Goal: Transaction & Acquisition: Purchase product/service

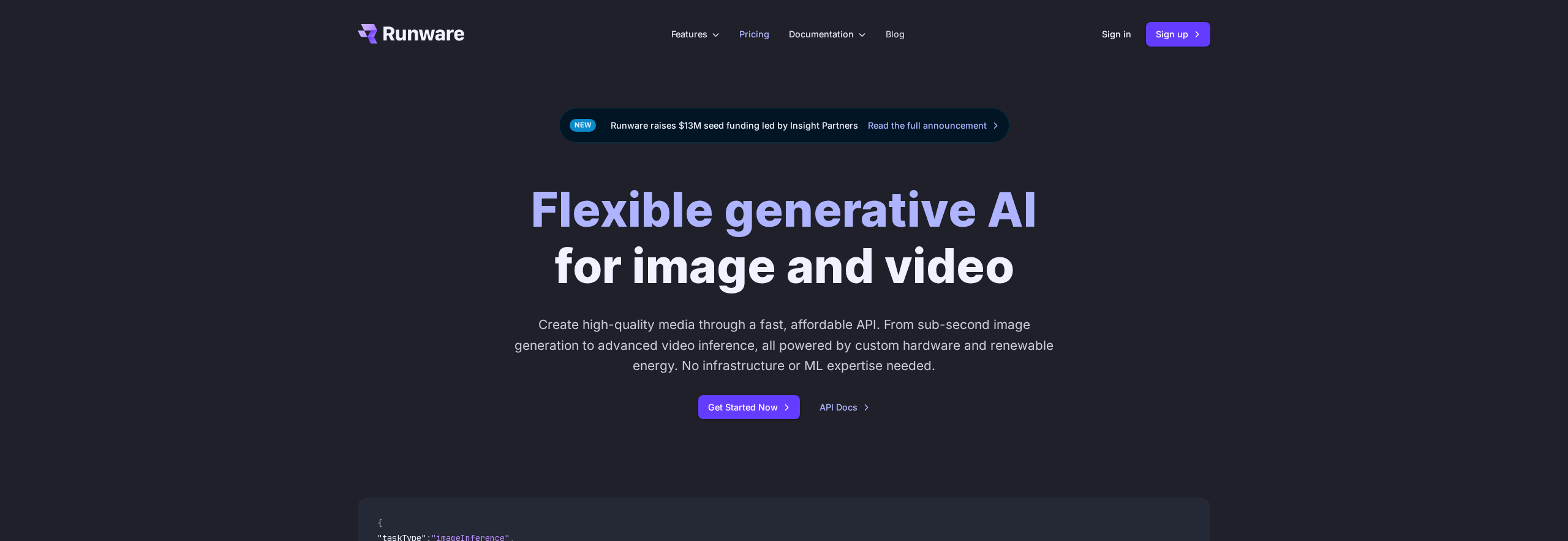
click at [762, 37] on link "Pricing" at bounding box center [754, 33] width 30 height 14
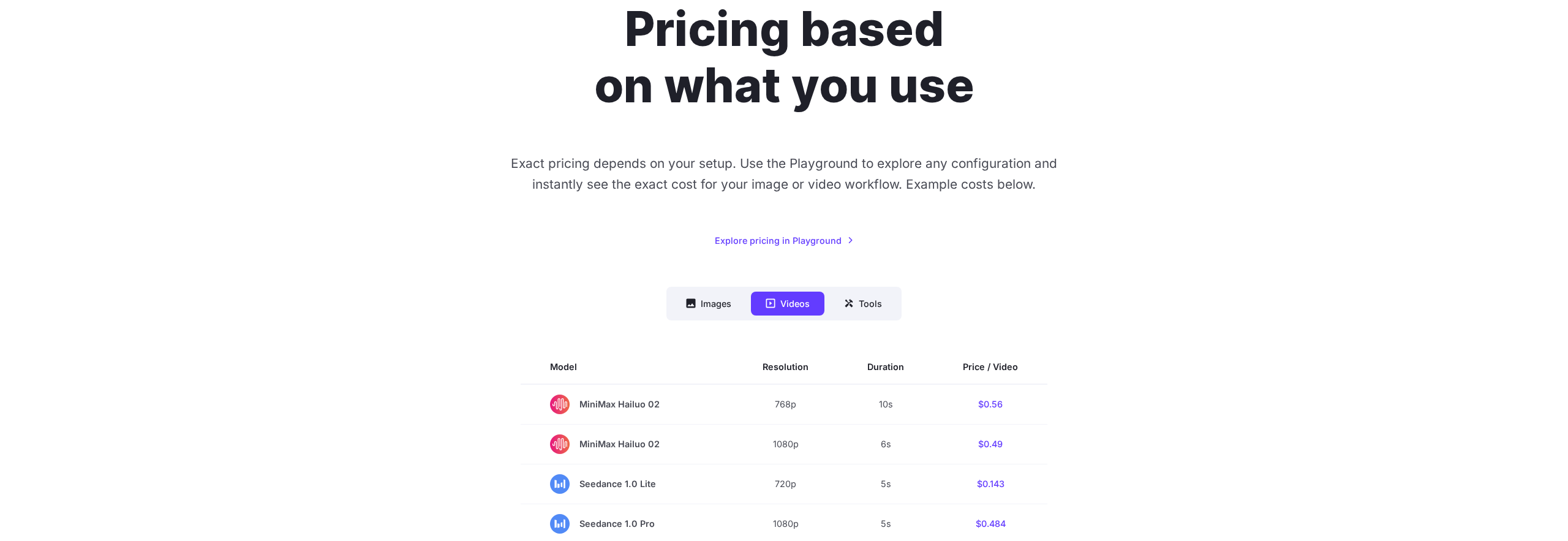
scroll to position [282, 0]
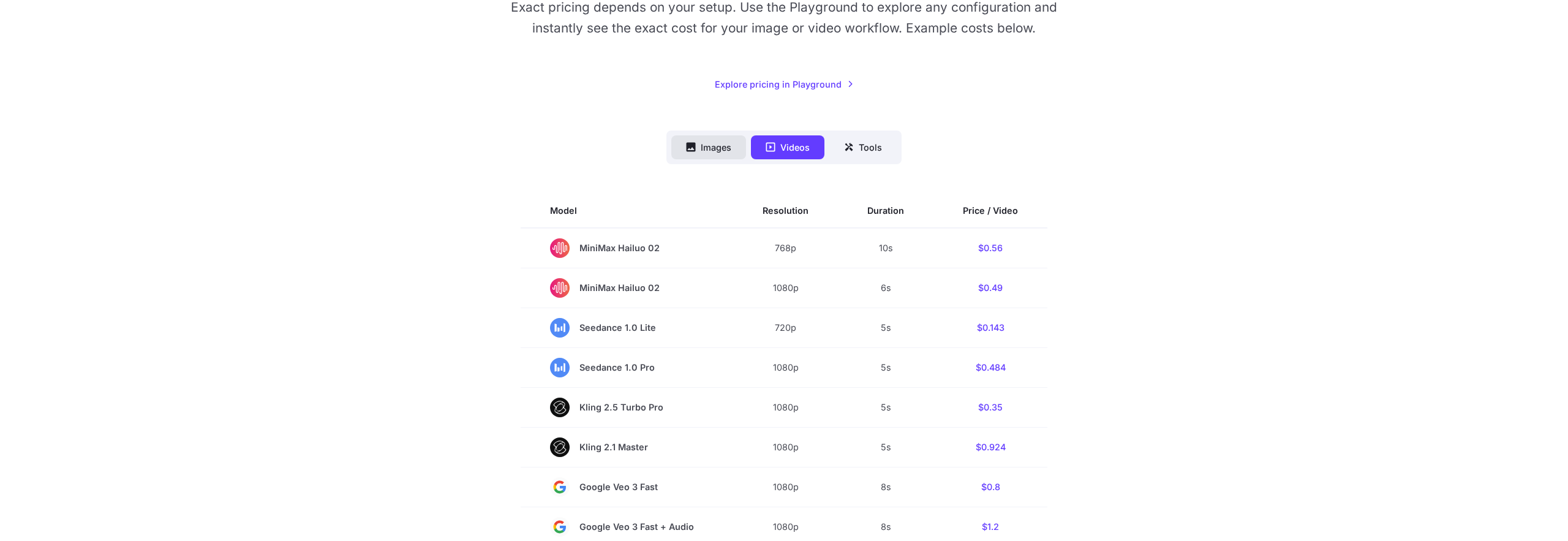
click at [732, 135] on button "Images" at bounding box center [708, 147] width 75 height 24
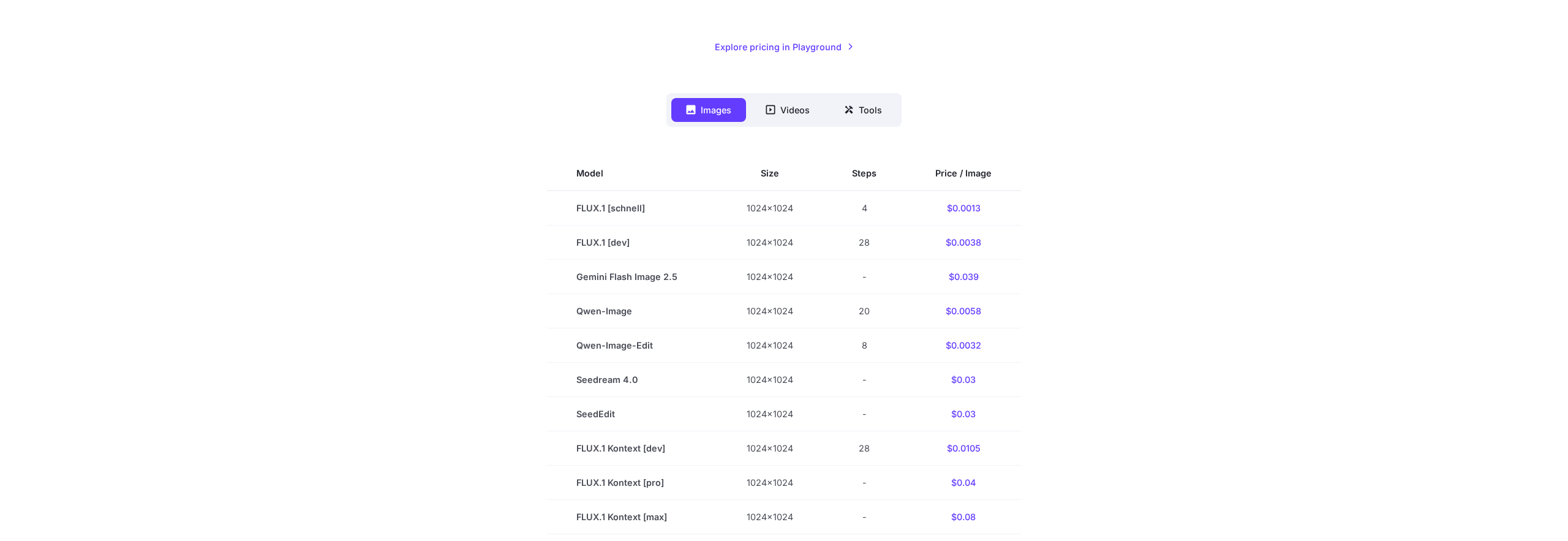
scroll to position [0, 0]
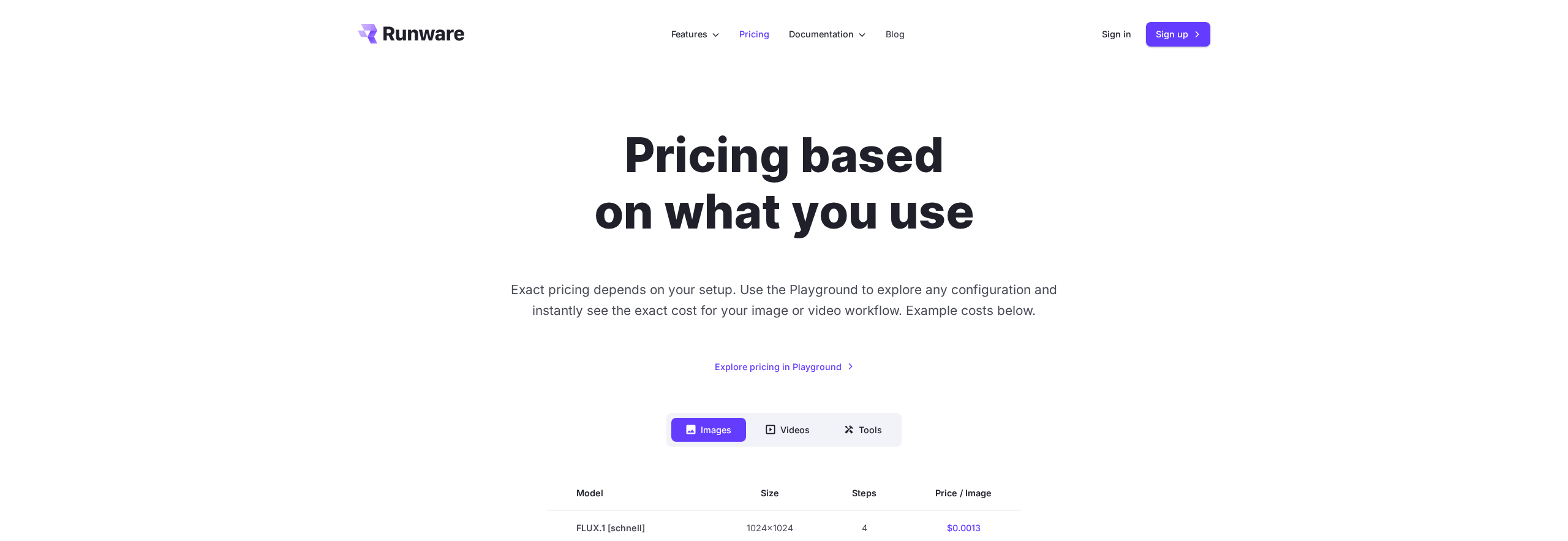
click at [751, 36] on link "Pricing" at bounding box center [754, 33] width 30 height 14
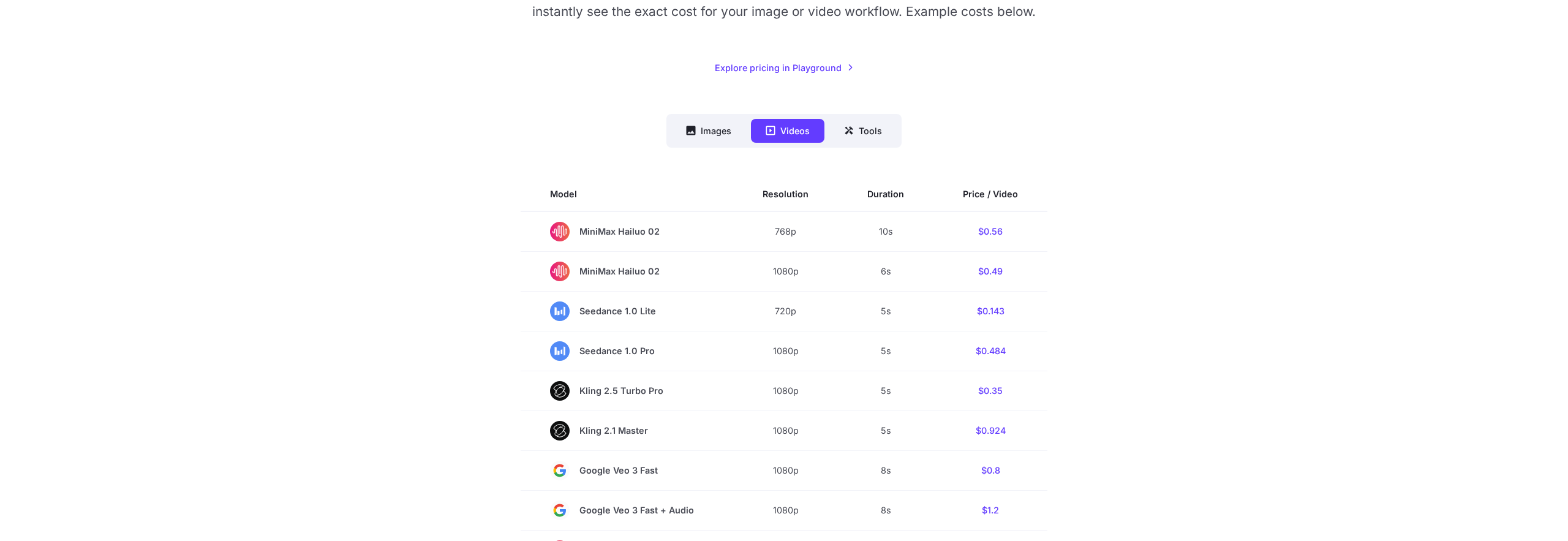
scroll to position [334, 0]
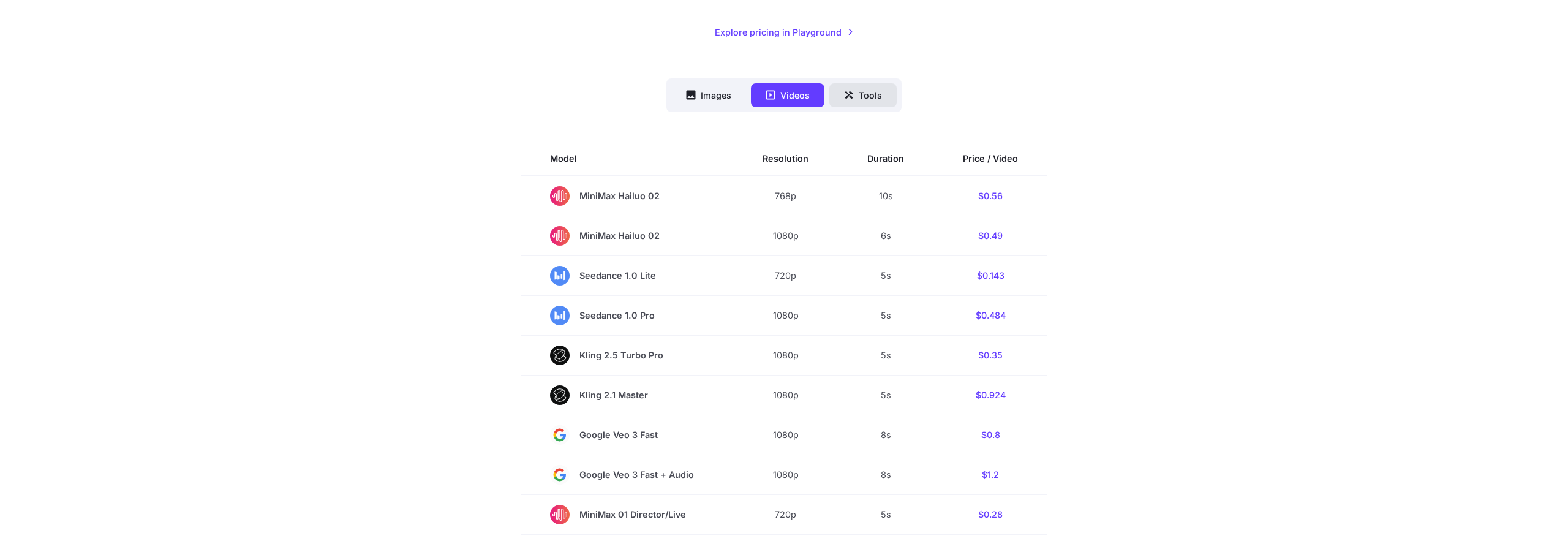
click at [888, 91] on button "Tools" at bounding box center [862, 95] width 68 height 24
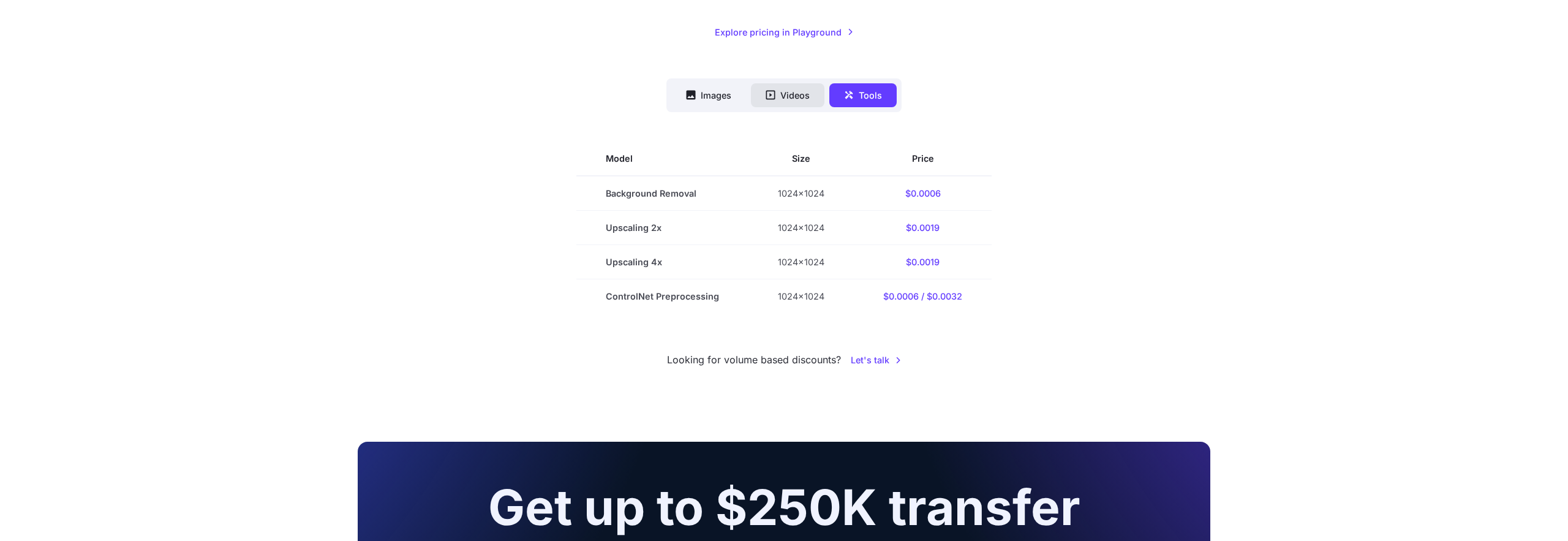
click at [809, 99] on button "Videos" at bounding box center [788, 95] width 74 height 24
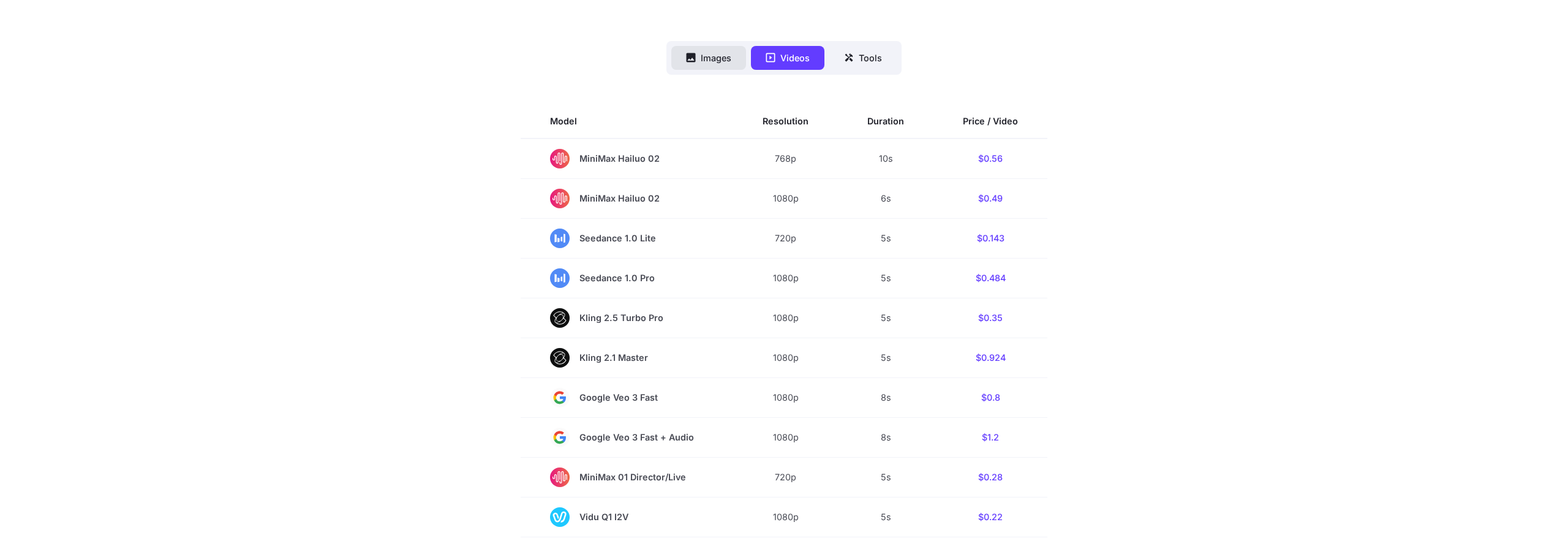
scroll to position [370, 0]
click at [725, 68] on button "Images" at bounding box center [708, 60] width 75 height 24
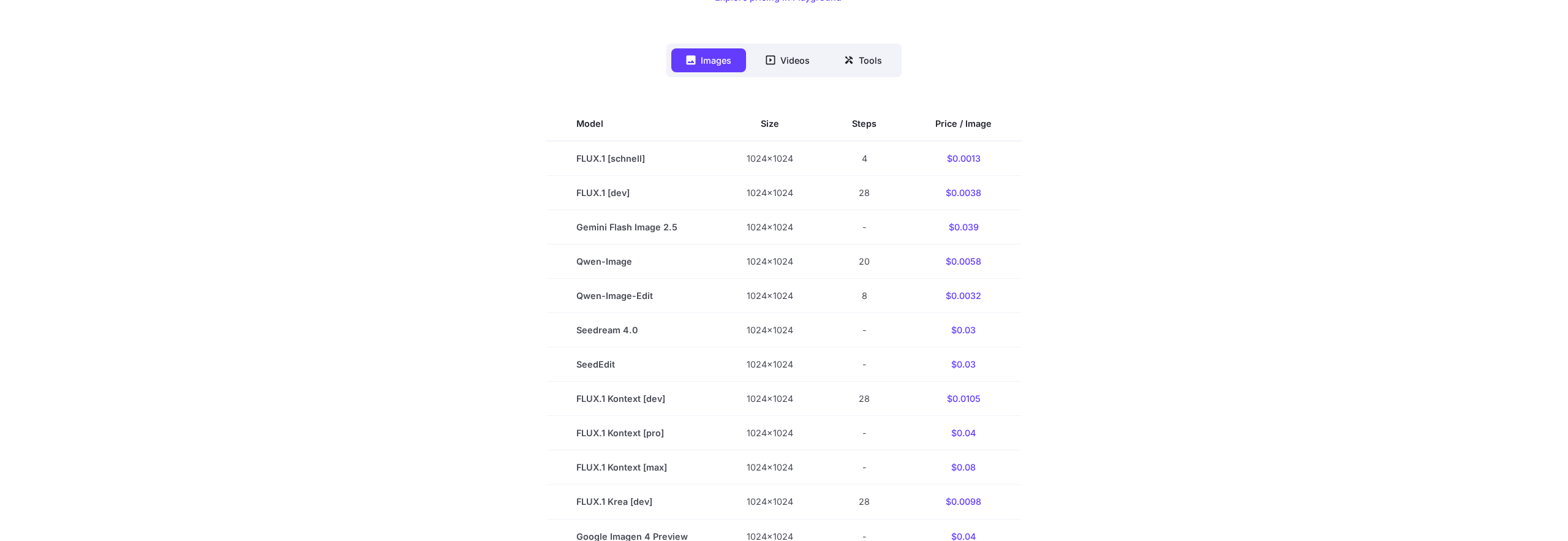
scroll to position [0, 0]
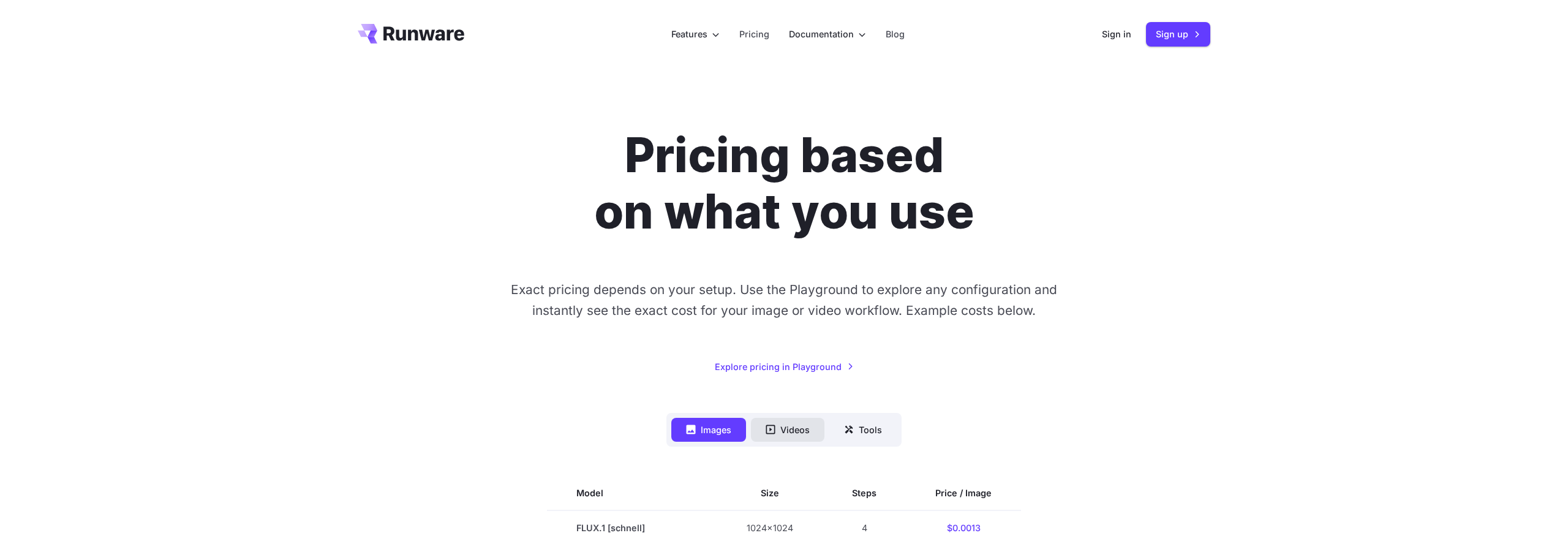
click at [794, 424] on button "Videos" at bounding box center [788, 430] width 74 height 24
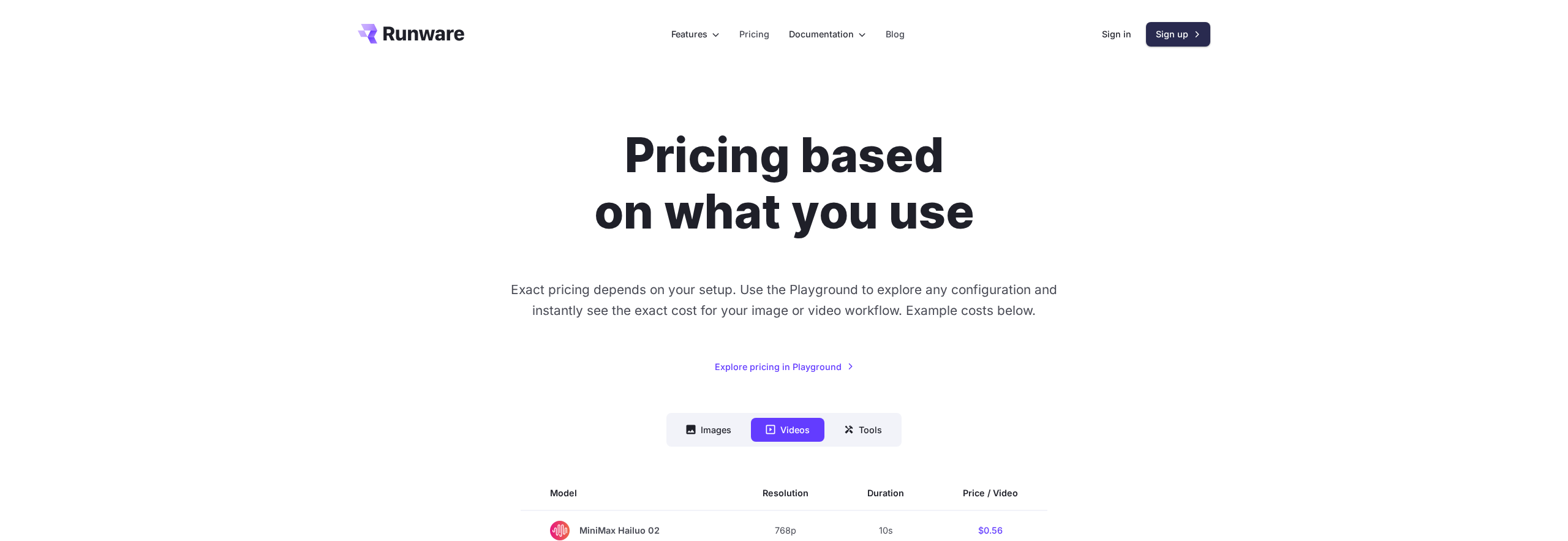
click at [1182, 30] on link "Sign up" at bounding box center [1178, 34] width 64 height 24
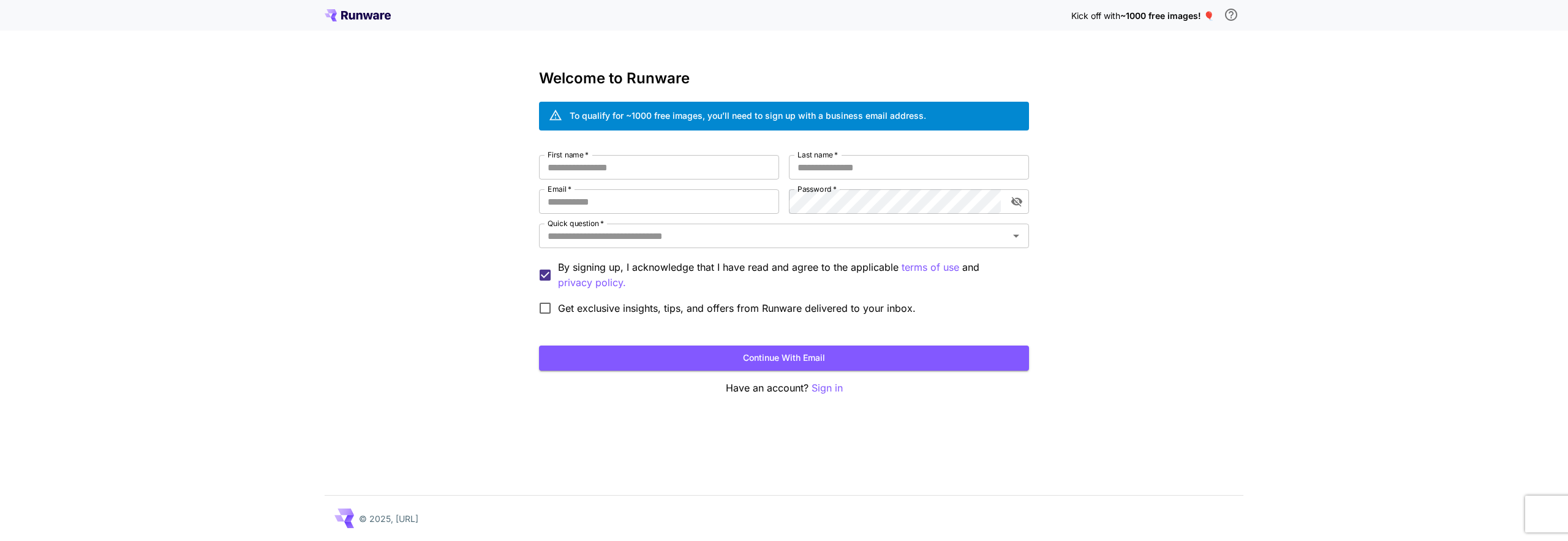
click at [676, 117] on div "To qualify for ~1000 free images, you’ll need to sign up with a business email …" at bounding box center [748, 115] width 357 height 13
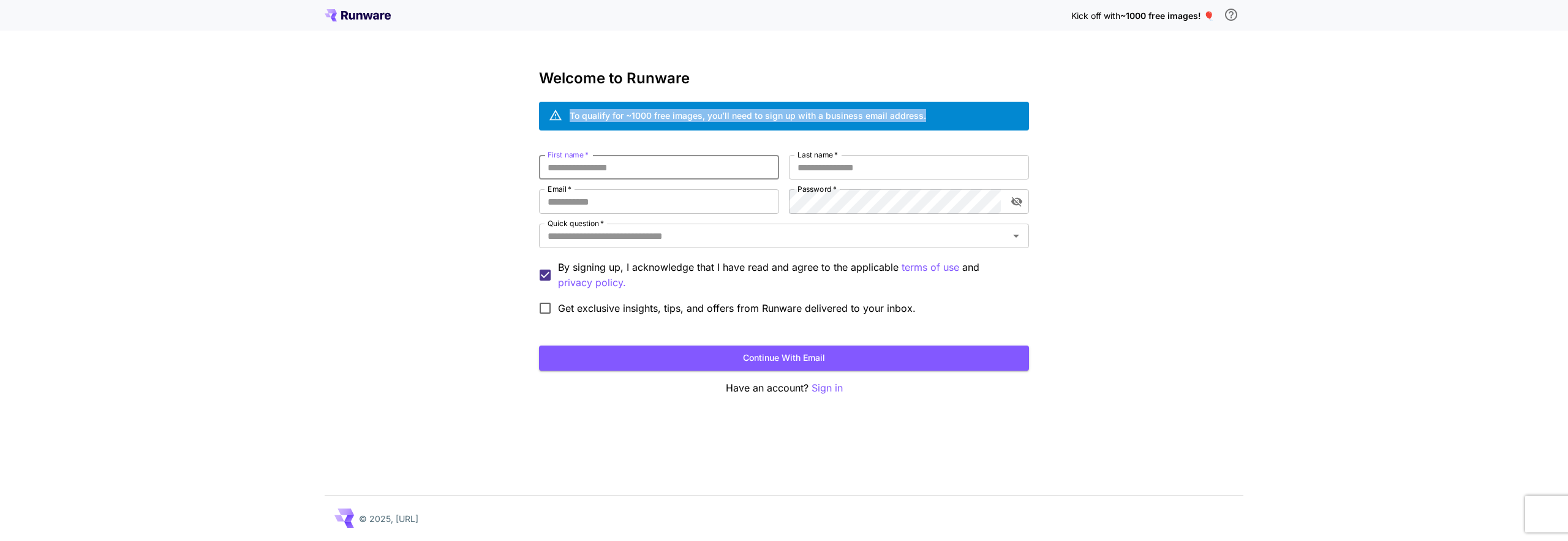
click at [619, 177] on input "First name   *" at bounding box center [659, 167] width 240 height 25
click at [657, 322] on form "First name   * First name   * Last name   * Last name   * Email   * Email   * P…" at bounding box center [784, 262] width 490 height 215
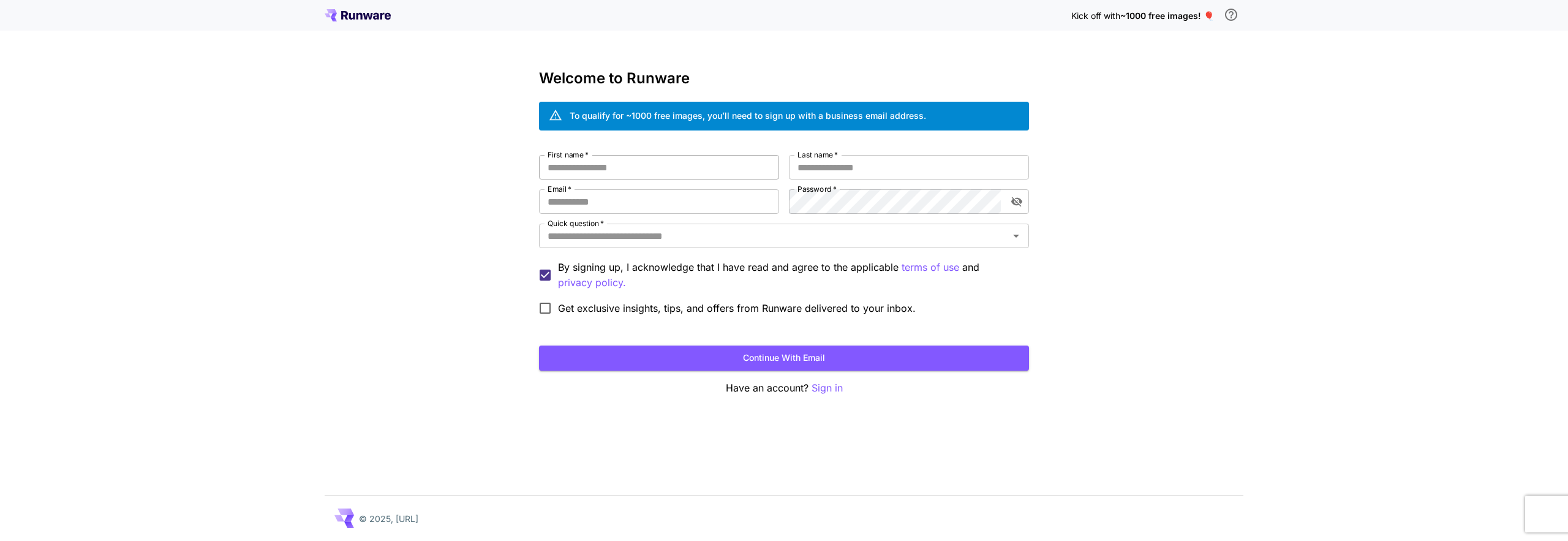
click at [632, 165] on input "First name   *" at bounding box center [659, 167] width 240 height 25
type input "******"
type input "*****"
type input "**********"
click at [615, 234] on input "Quick question   *" at bounding box center [773, 236] width 462 height 17
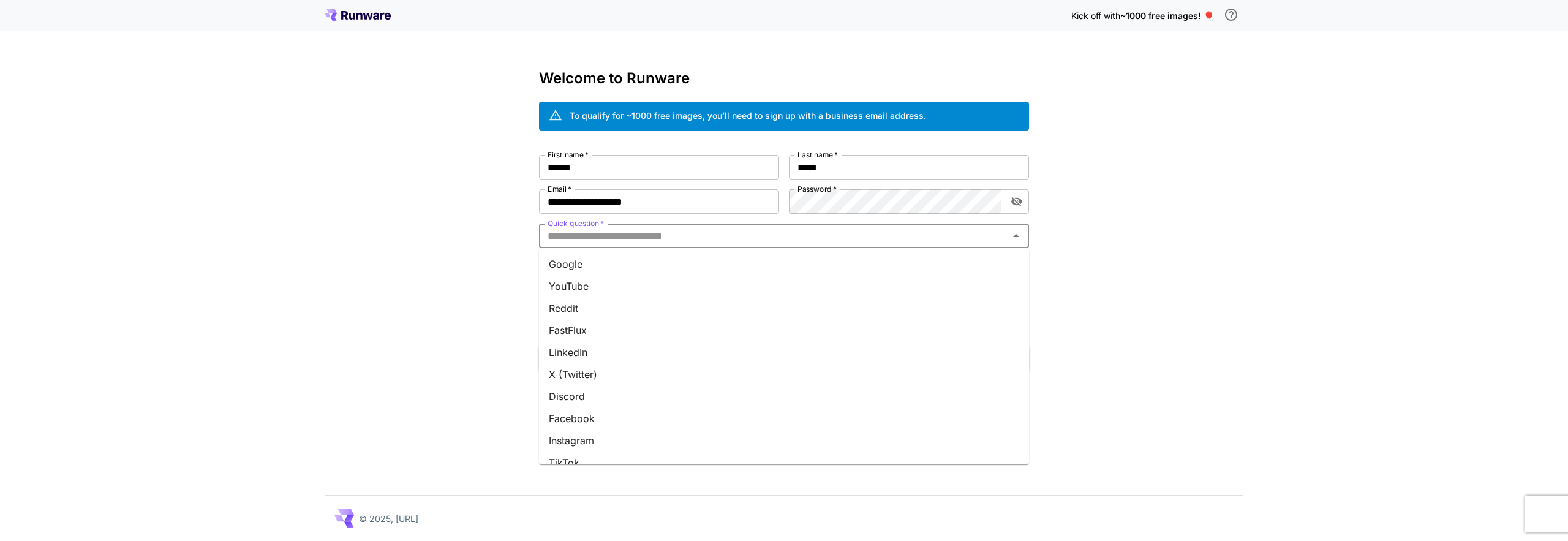
click at [610, 287] on li "YouTube" at bounding box center [784, 286] width 490 height 22
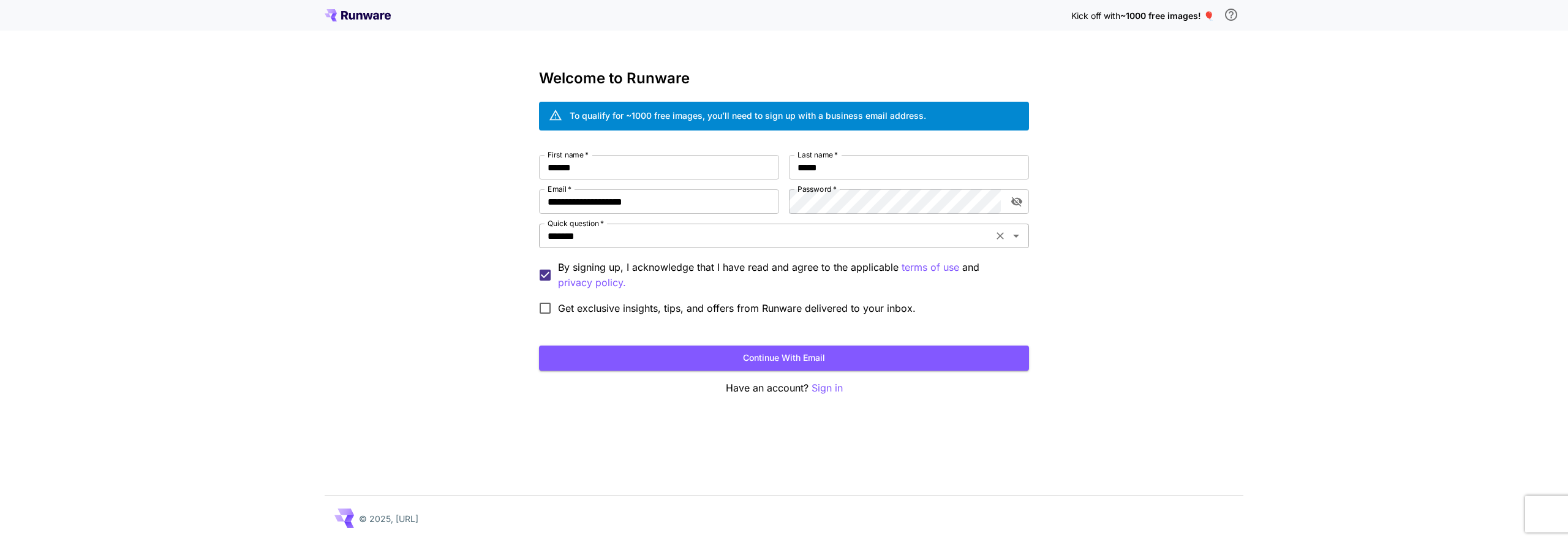
click at [604, 243] on input "*******" at bounding box center [766, 236] width 447 height 17
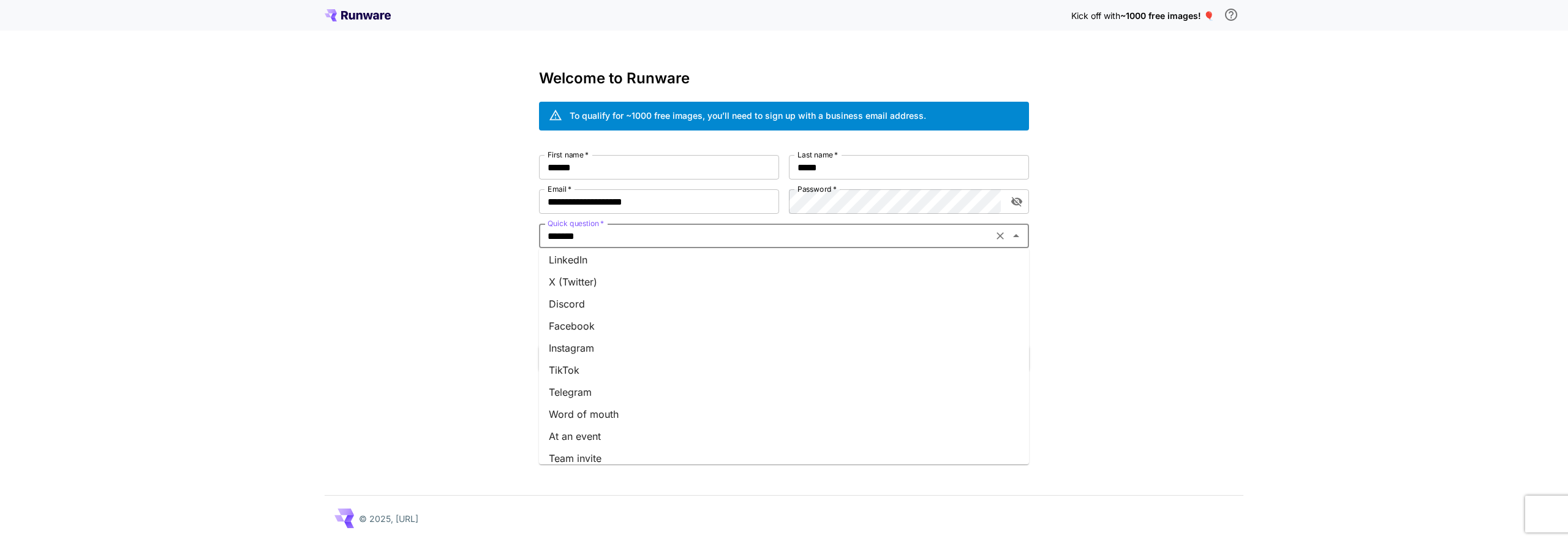
scroll to position [99, 0]
click at [481, 343] on div "**********" at bounding box center [784, 270] width 1568 height 541
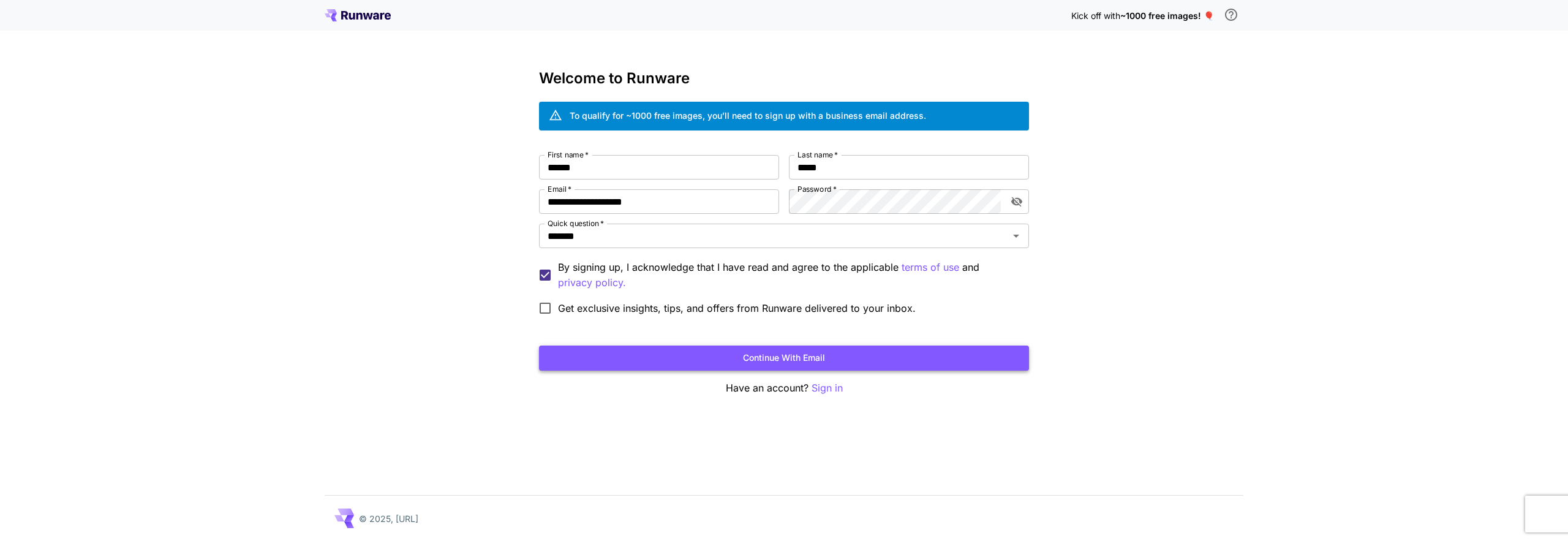
click at [577, 353] on button "Continue with email" at bounding box center [784, 358] width 490 height 25
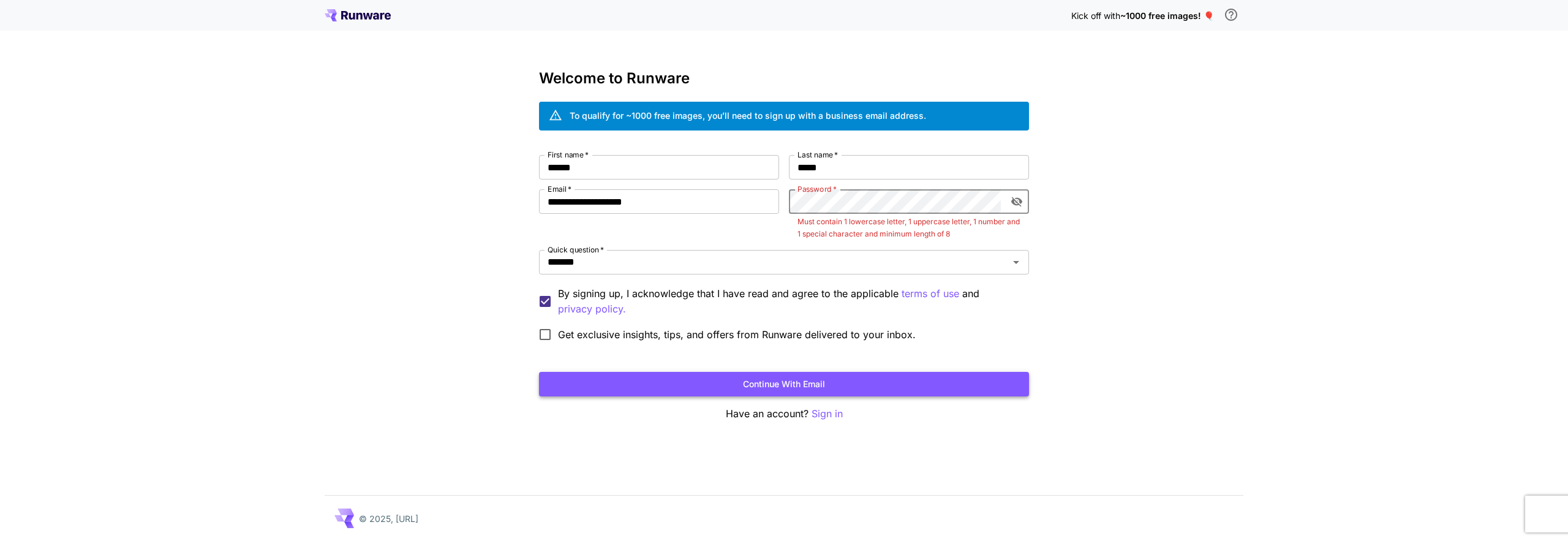
click at [777, 375] on button "Continue with email" at bounding box center [784, 384] width 490 height 25
click at [1017, 202] on icon "toggle password visibility" at bounding box center [1017, 201] width 11 height 9
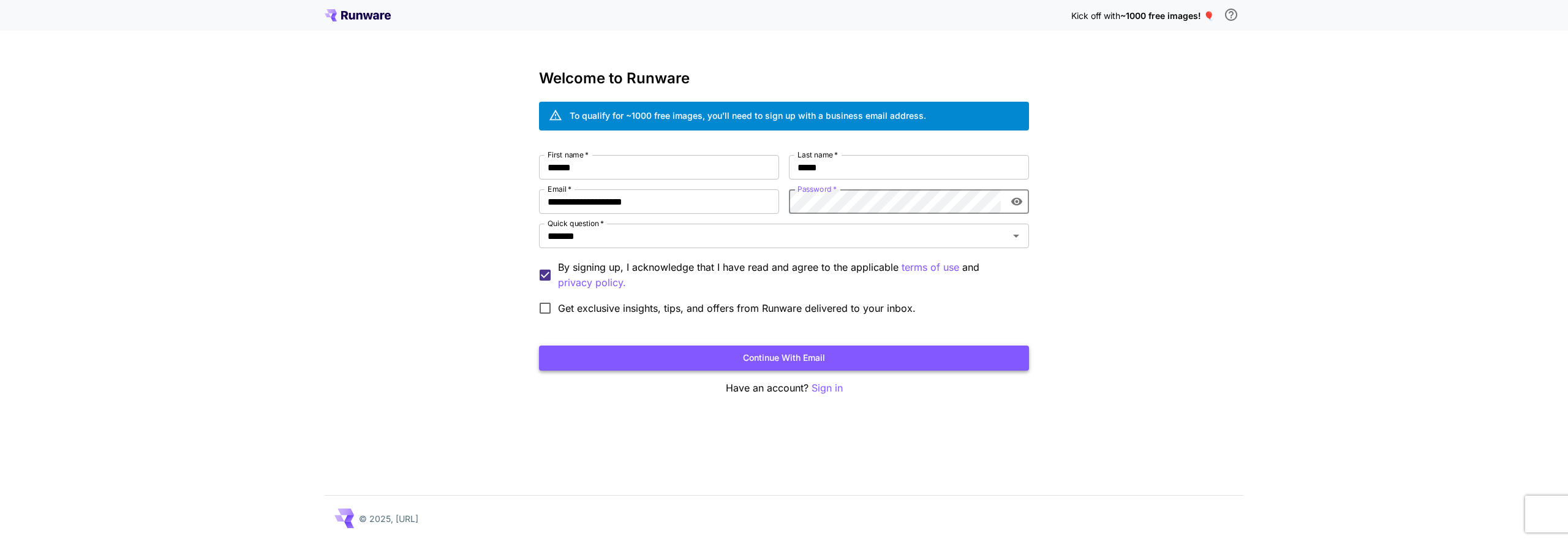
click at [845, 350] on button "Continue with email" at bounding box center [784, 358] width 490 height 25
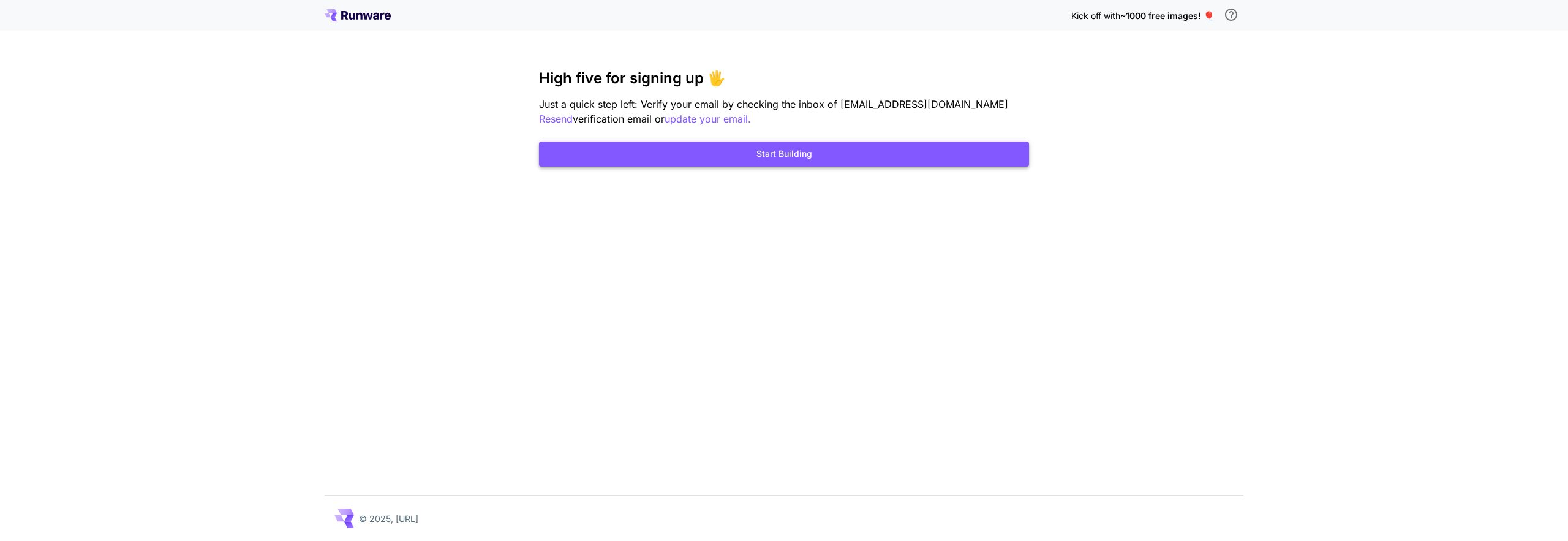
click at [906, 149] on button "Start Building" at bounding box center [784, 153] width 490 height 25
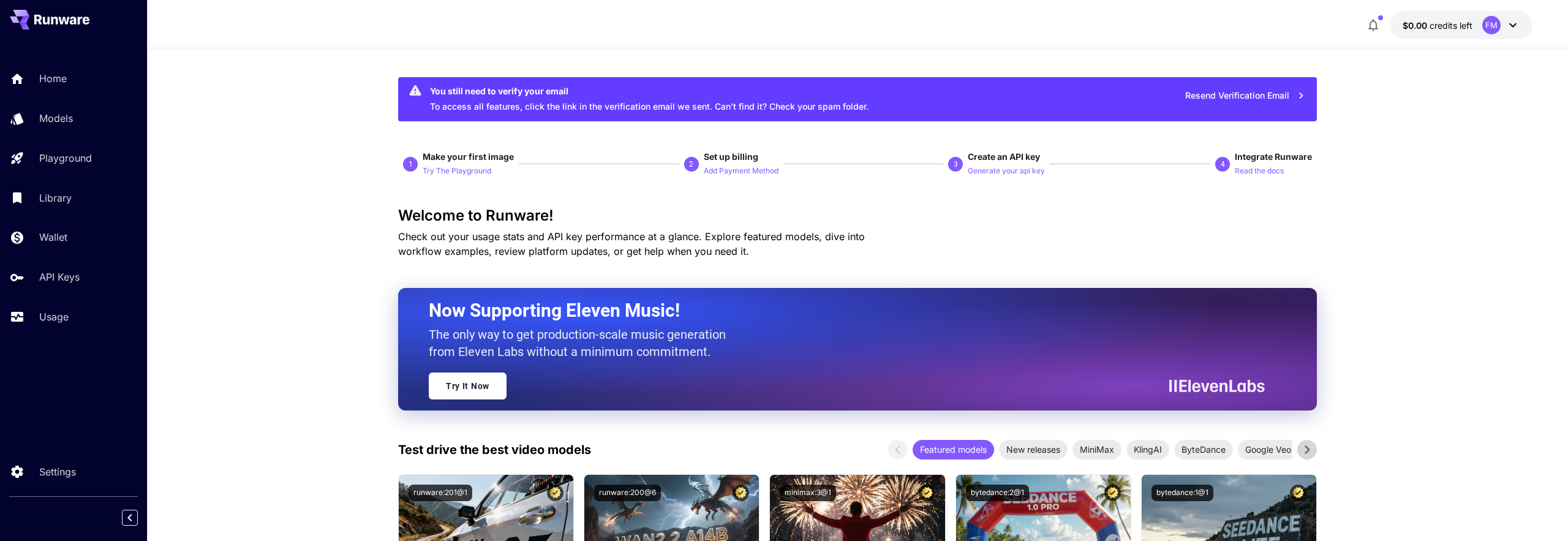
click at [1435, 30] on span "credits left" at bounding box center [1451, 26] width 43 height 10
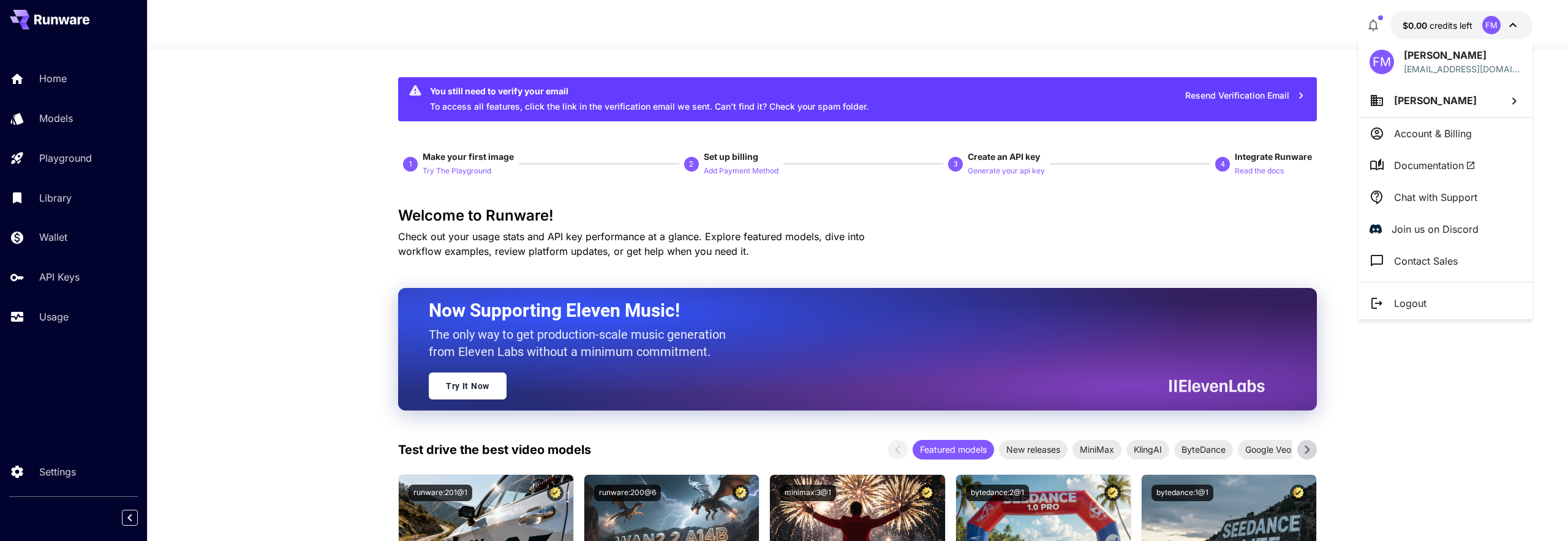
click at [1444, 129] on p "Account & Billing" at bounding box center [1433, 133] width 78 height 15
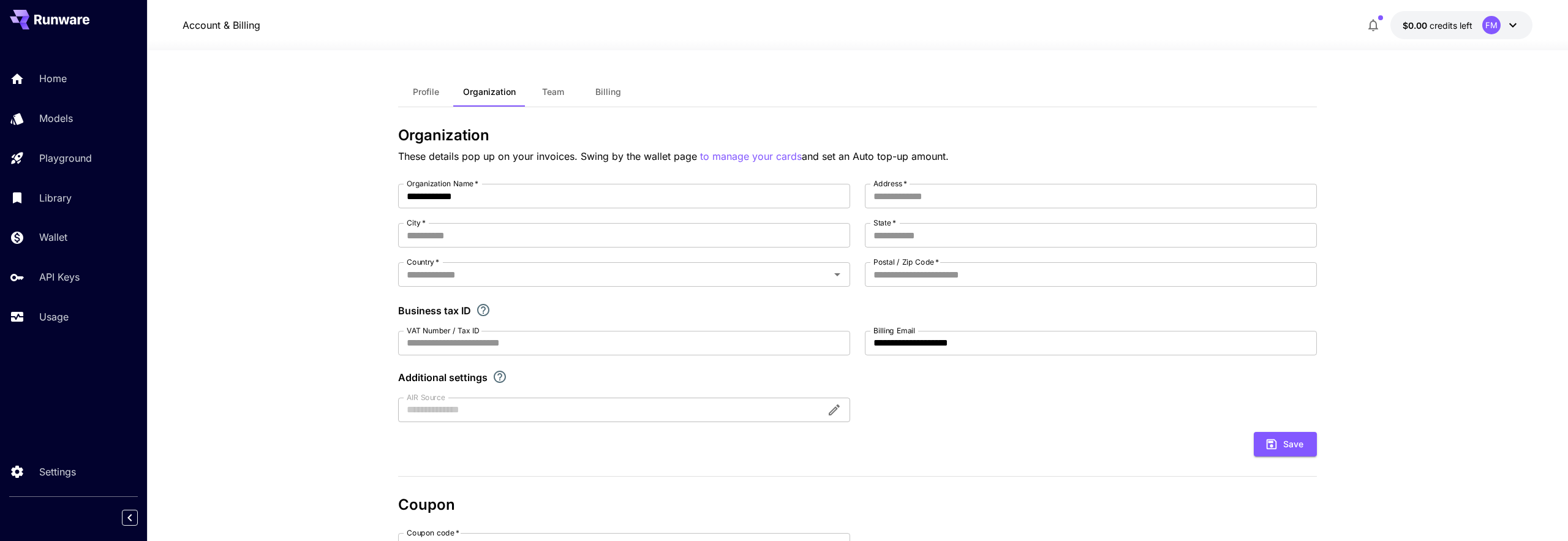
click at [419, 97] on button "Profile" at bounding box center [425, 92] width 55 height 29
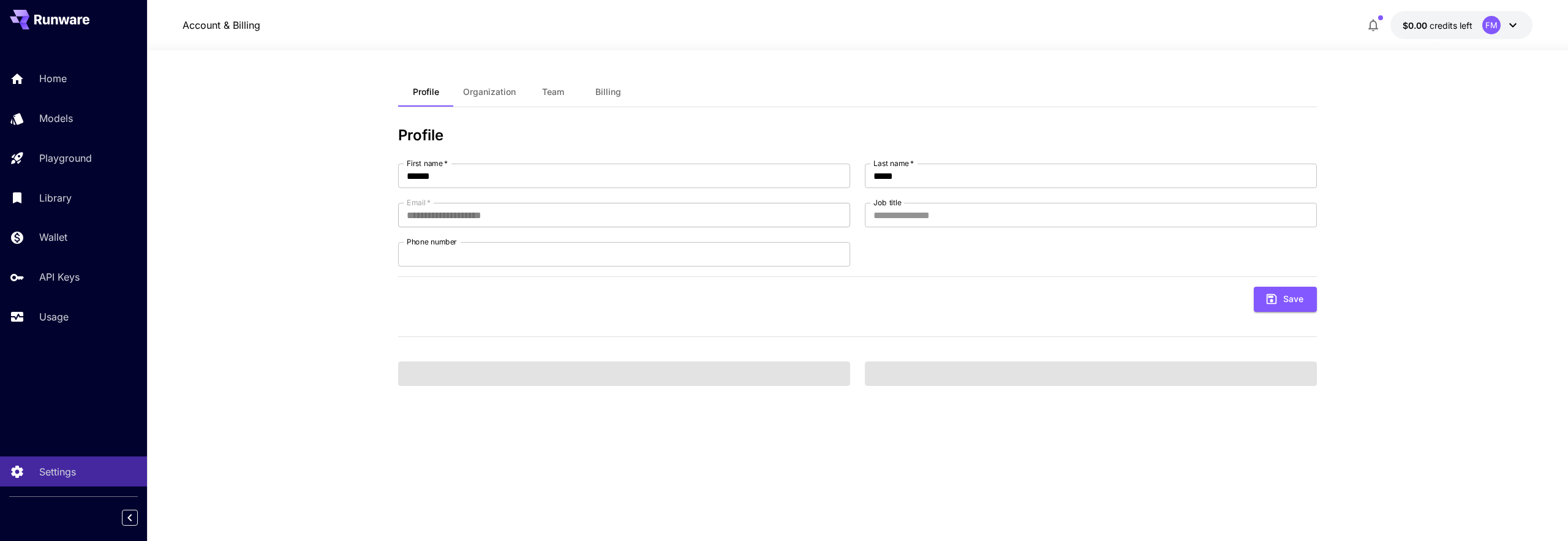
click at [593, 99] on button "Billing" at bounding box center [608, 92] width 55 height 29
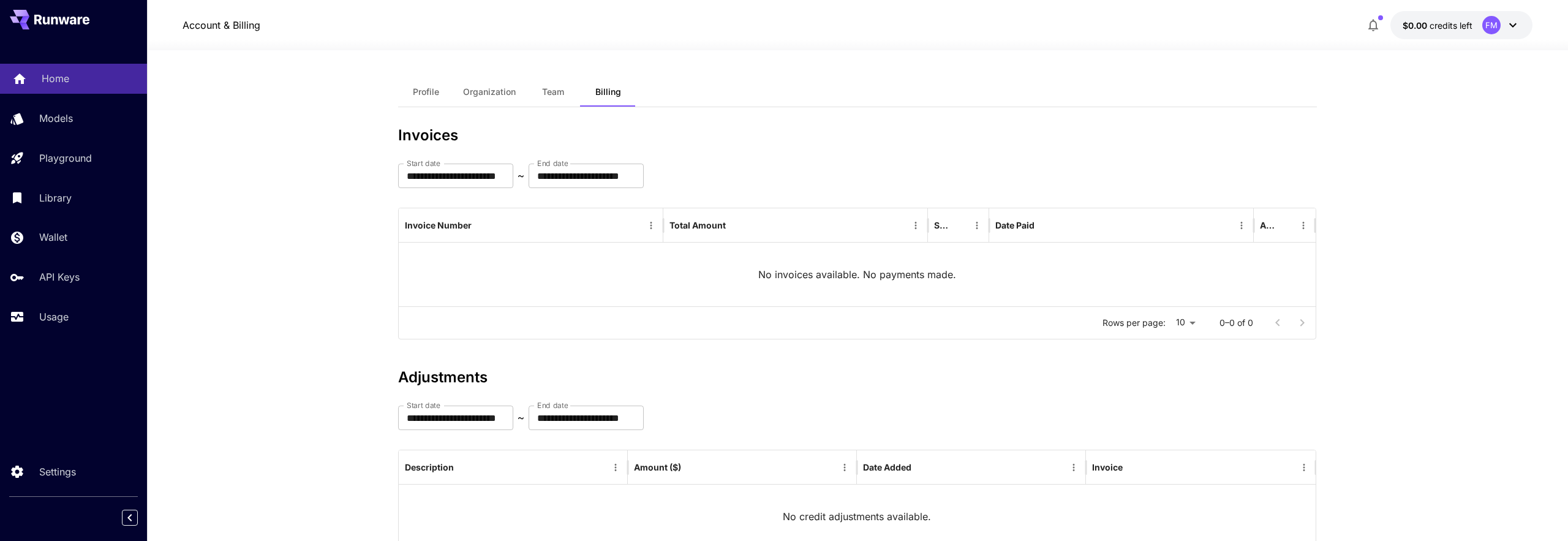
click at [44, 78] on p "Home" at bounding box center [56, 78] width 27 height 15
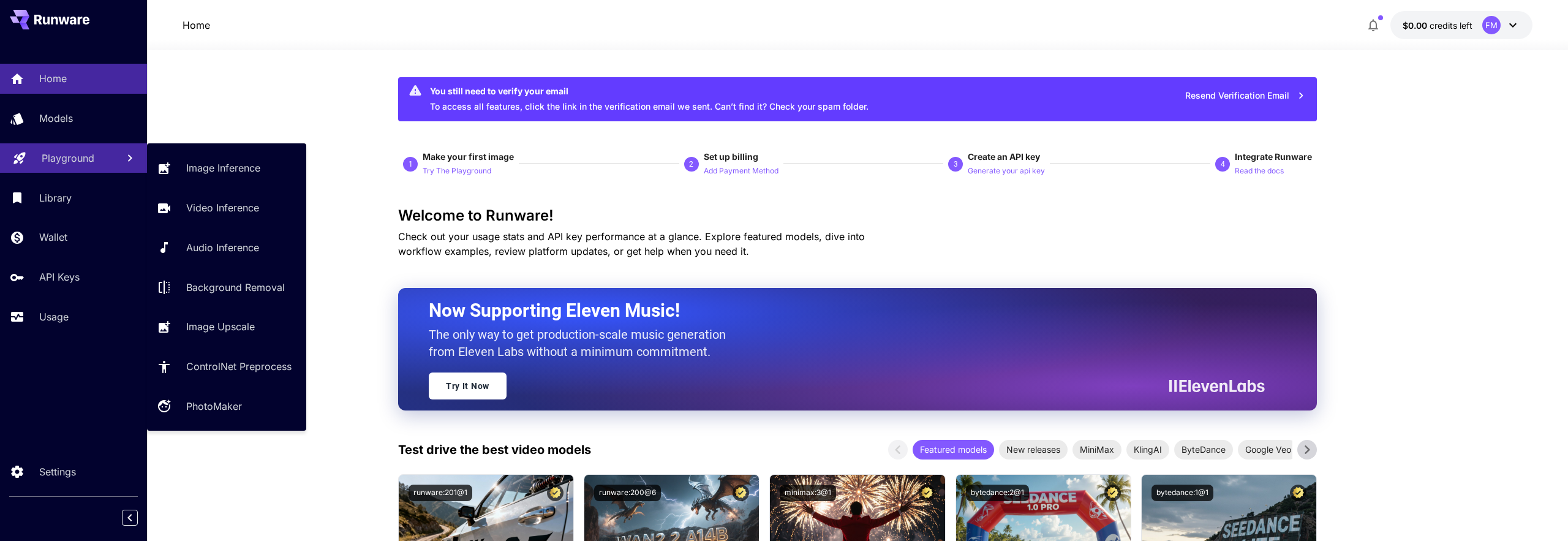
click at [74, 158] on p "Playground" at bounding box center [68, 158] width 52 height 15
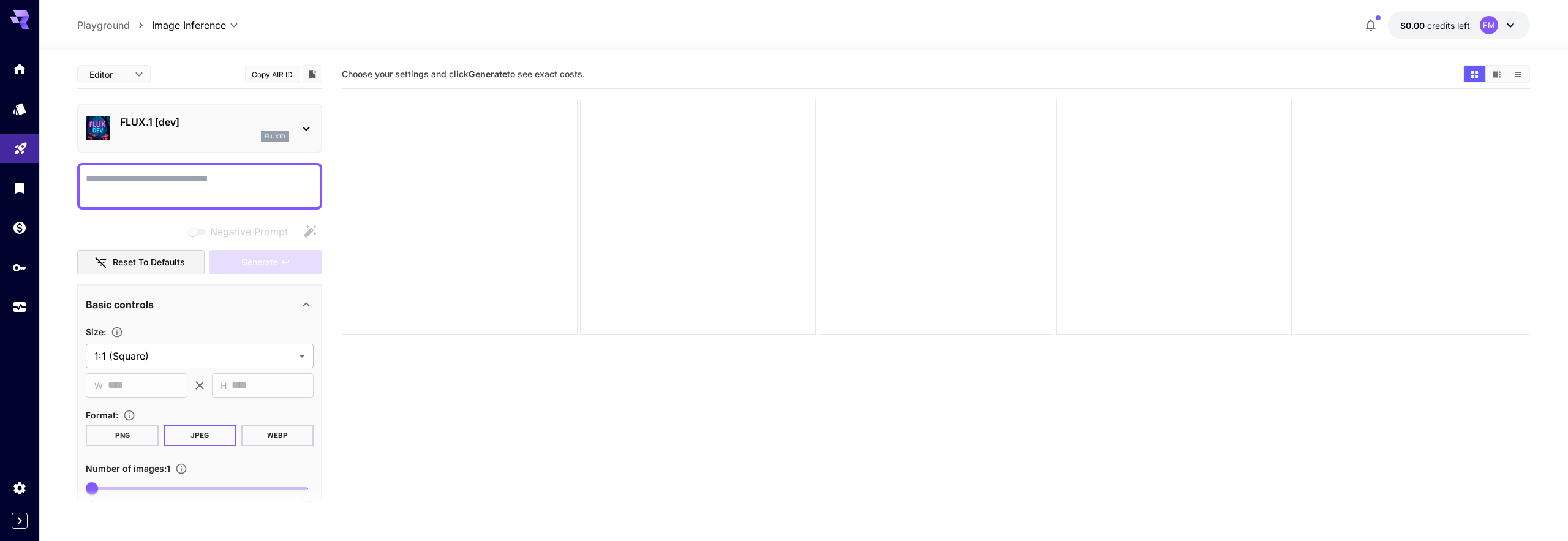
click at [295, 136] on div "FLUX.1 [dev] flux1d" at bounding box center [200, 129] width 228 height 38
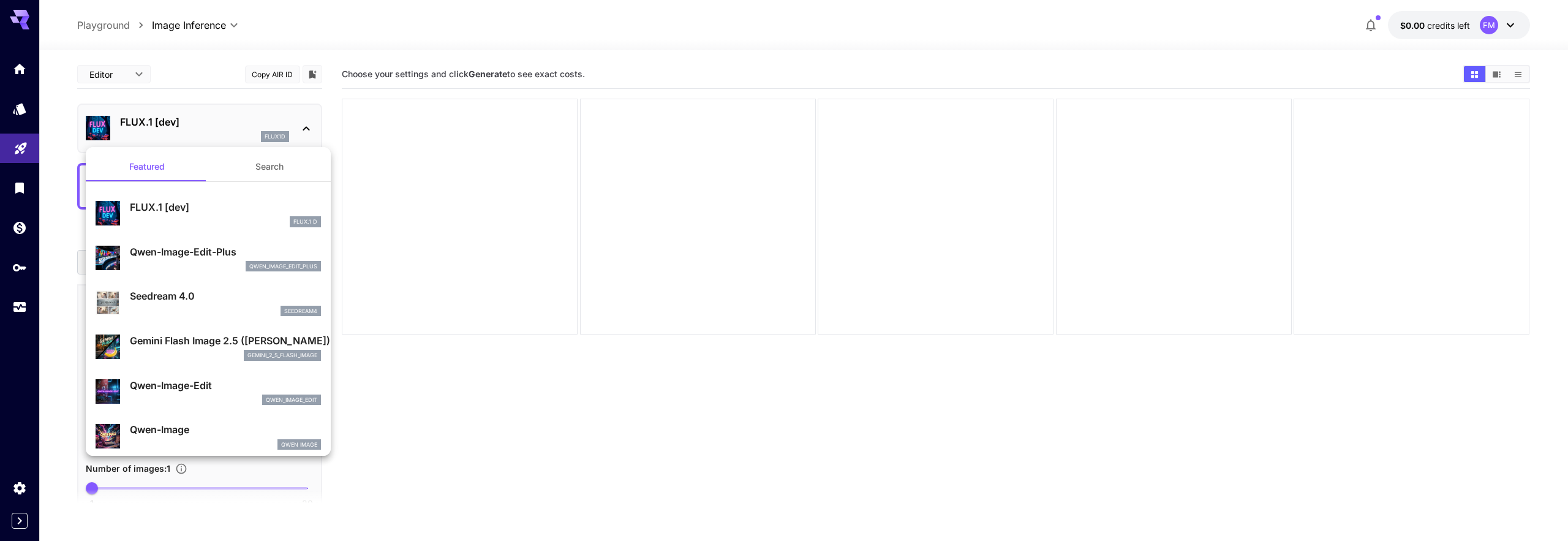
click at [8, 141] on div at bounding box center [784, 270] width 1568 height 541
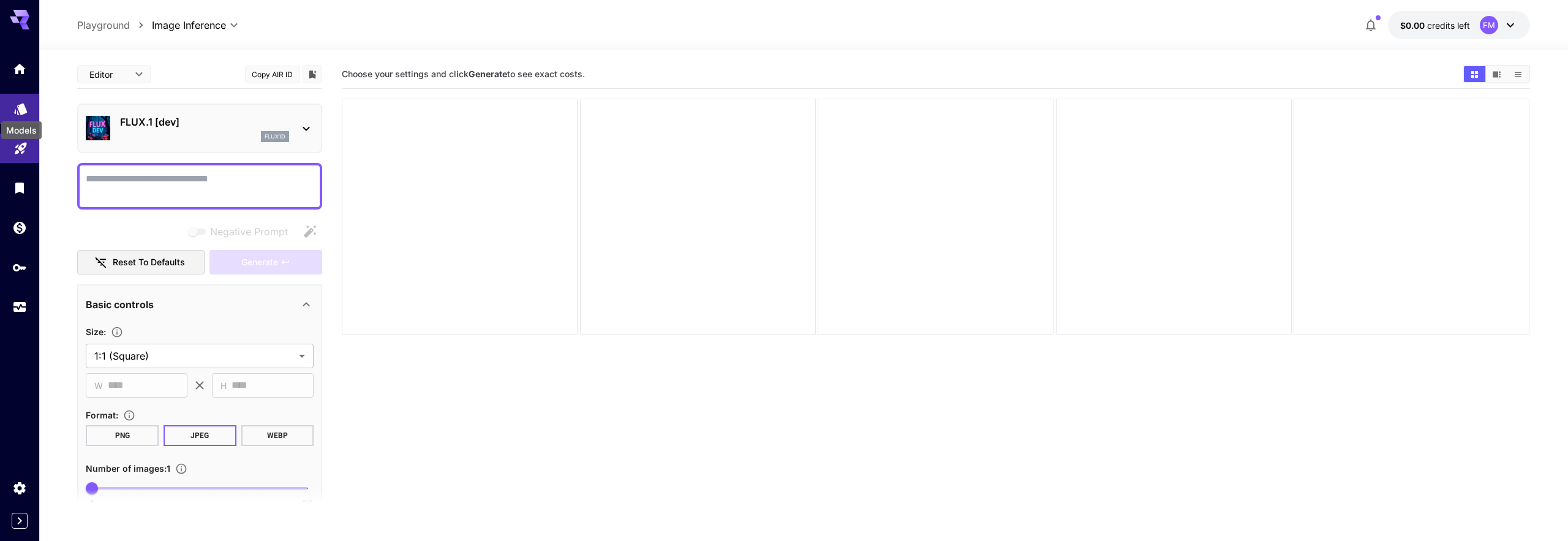
click at [24, 105] on icon "Models" at bounding box center [20, 107] width 13 height 12
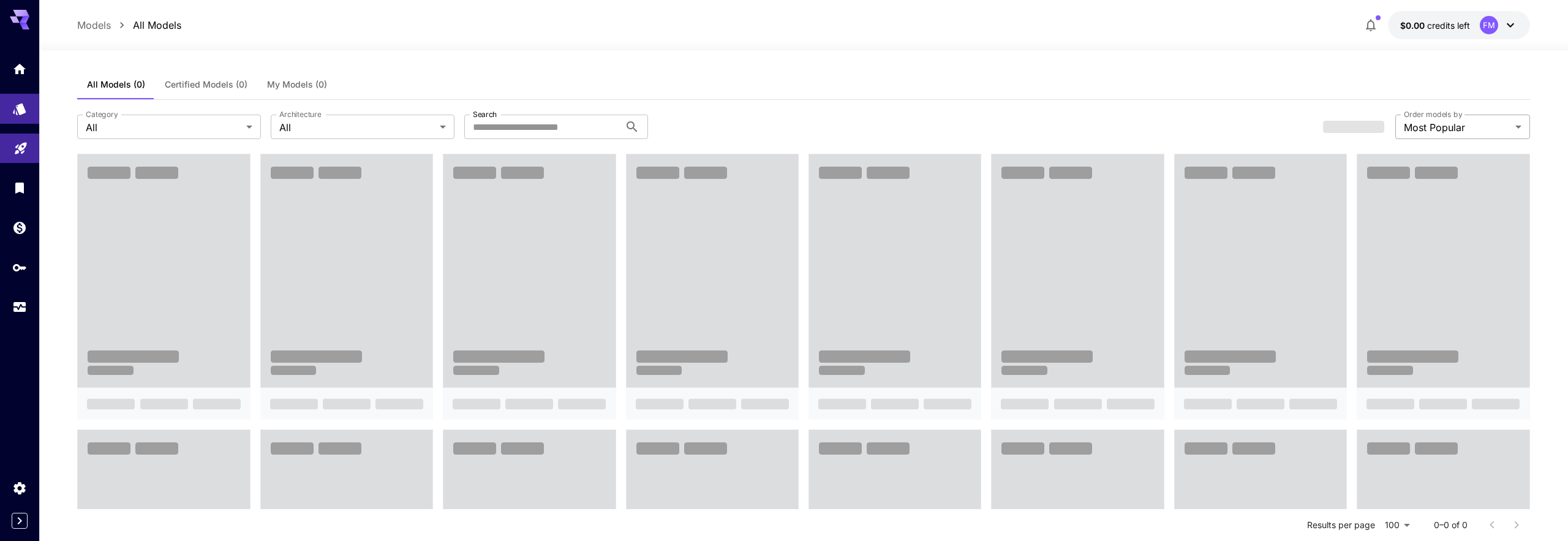
click at [1511, 125] on body "**********" at bounding box center [784, 520] width 1568 height 1040
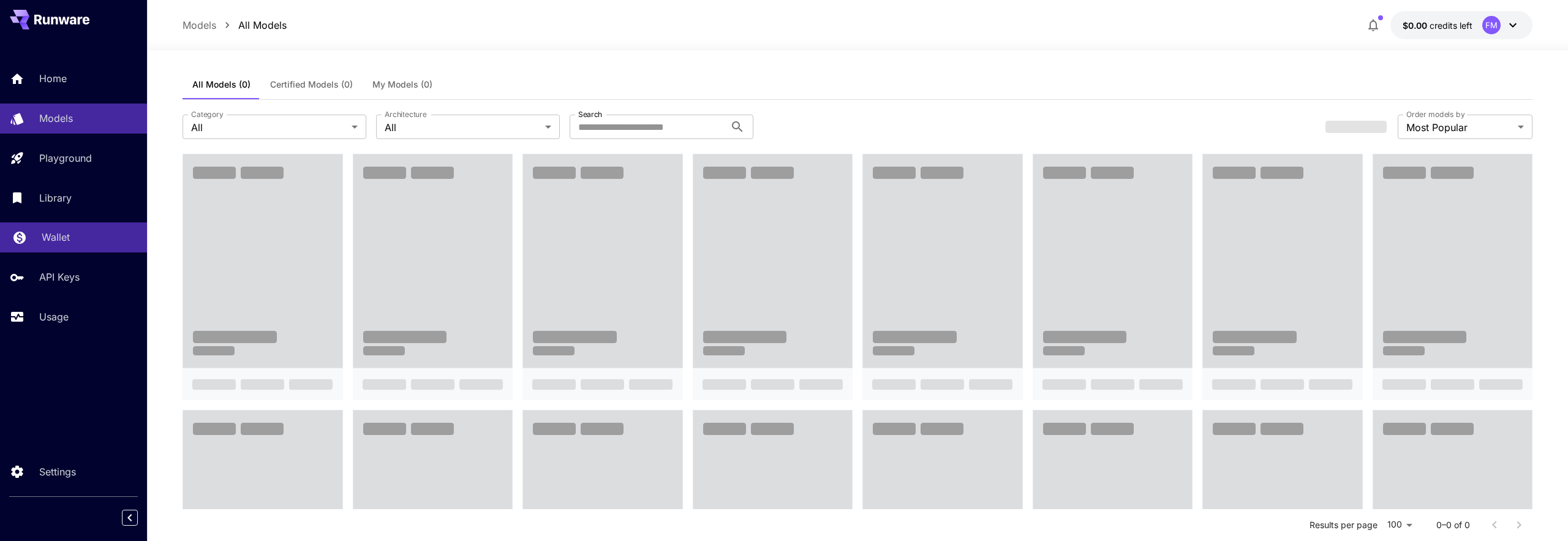
click at [71, 239] on div "Wallet" at bounding box center [89, 237] width 95 height 15
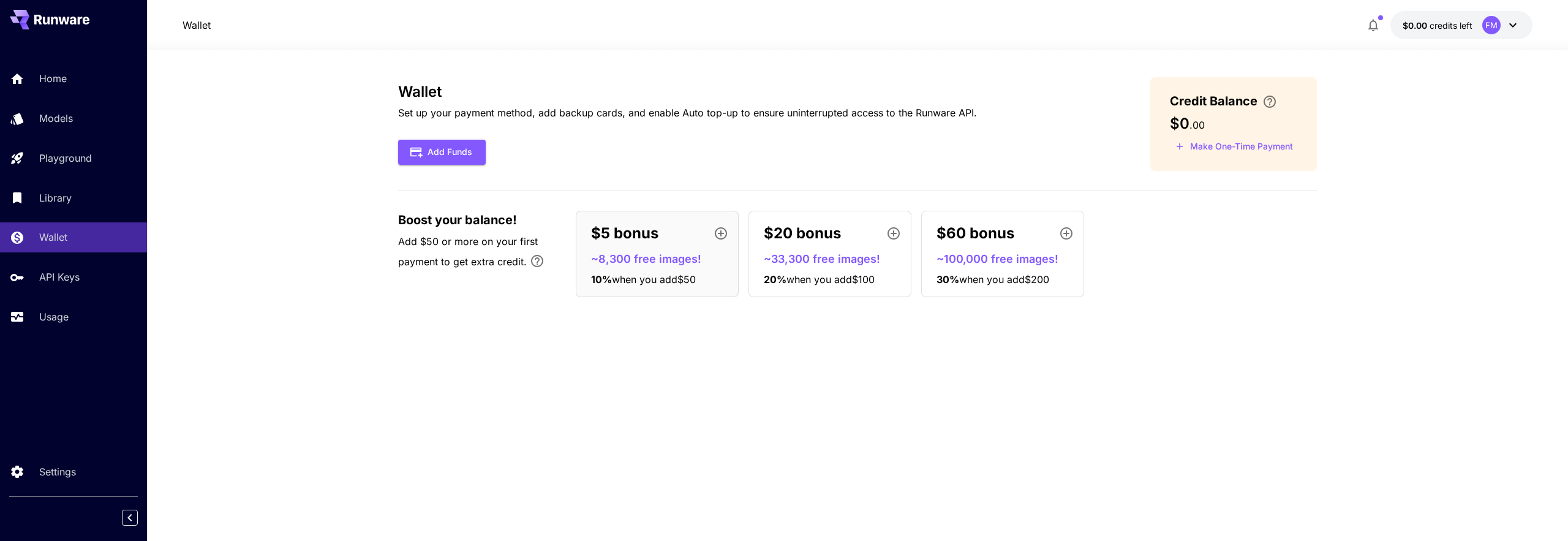
click at [454, 244] on span "Add $50 or more on your first payment to get extra credit." at bounding box center [467, 251] width 140 height 33
click at [1484, 21] on div "FM" at bounding box center [1491, 25] width 18 height 18
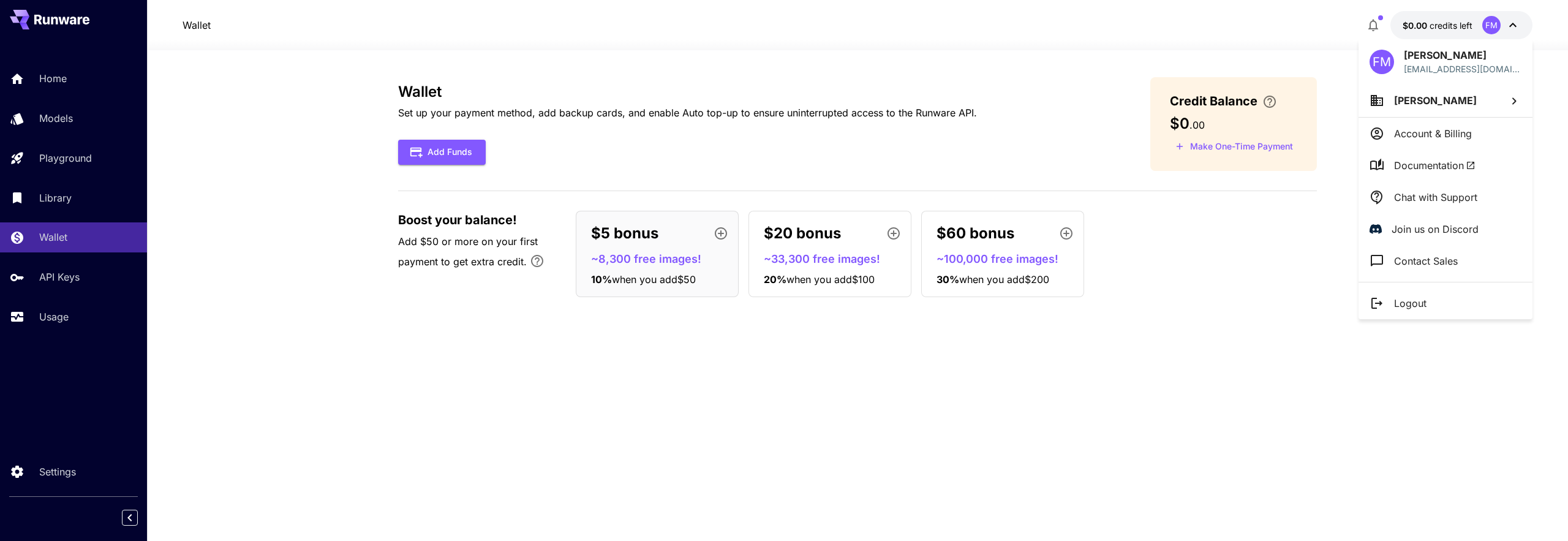
click at [1439, 173] on li "Documentation" at bounding box center [1445, 165] width 174 height 32
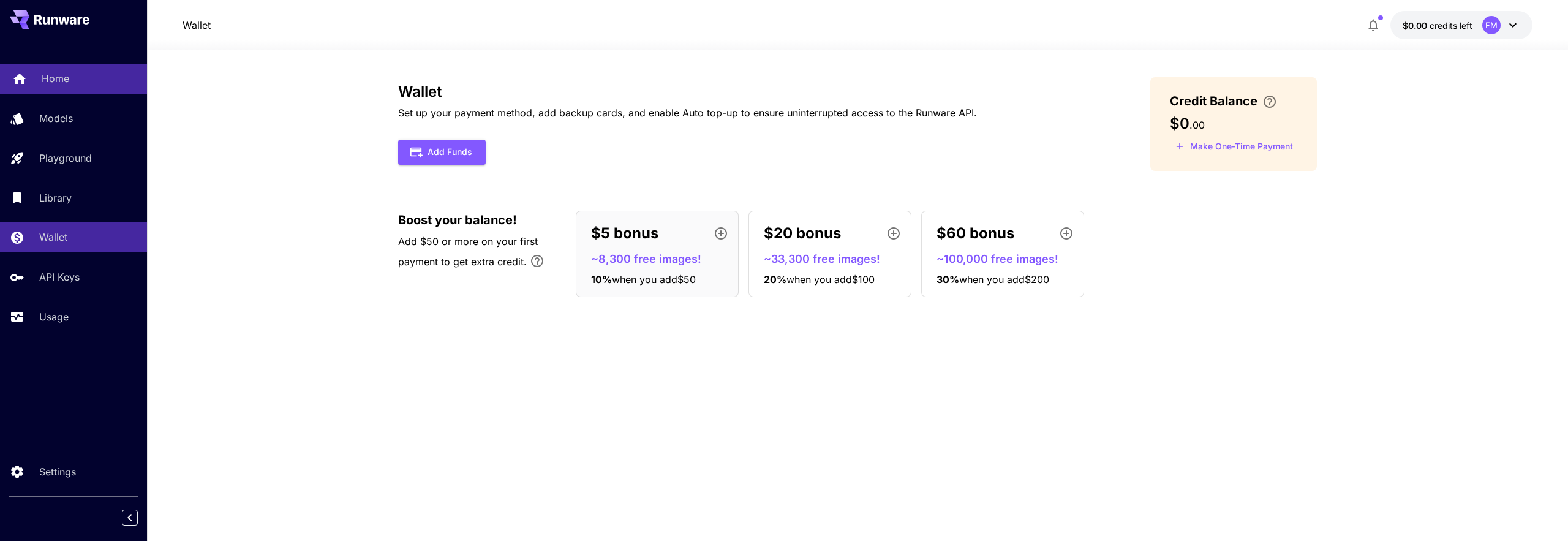
click at [85, 87] on link "Home" at bounding box center [73, 78] width 147 height 30
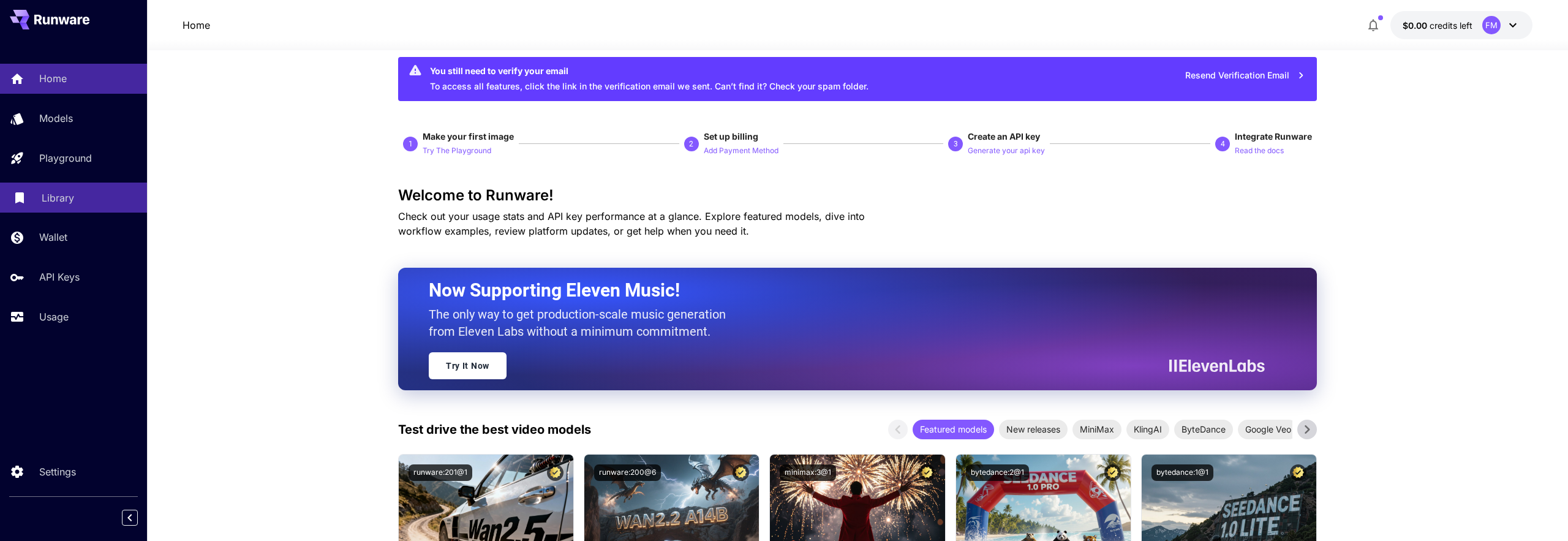
scroll to position [26, 0]
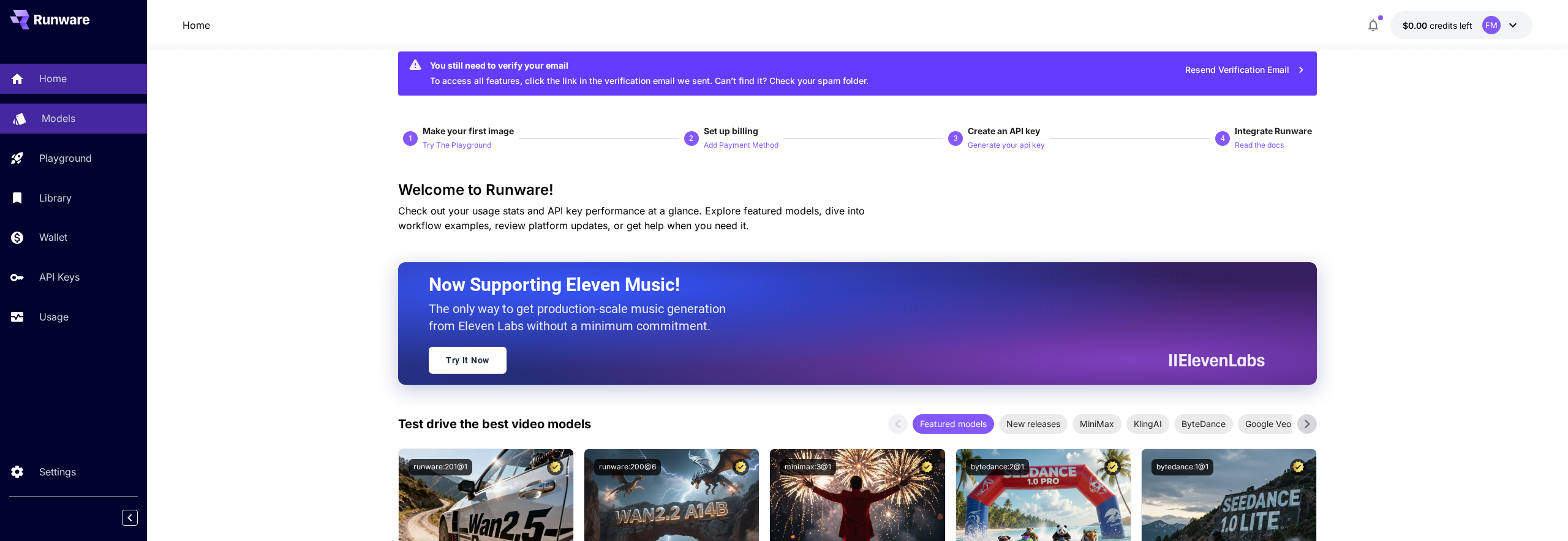
click at [57, 117] on p "Models" at bounding box center [58, 117] width 33 height 15
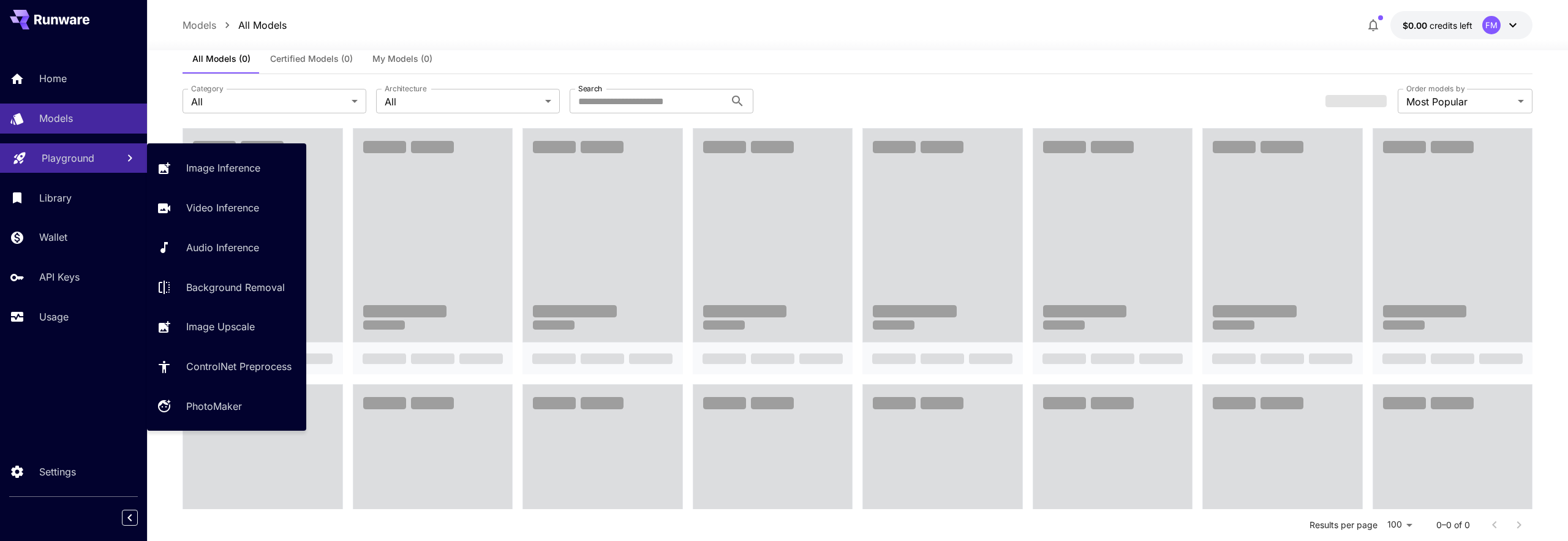
click at [113, 153] on link "Playground" at bounding box center [73, 158] width 147 height 30
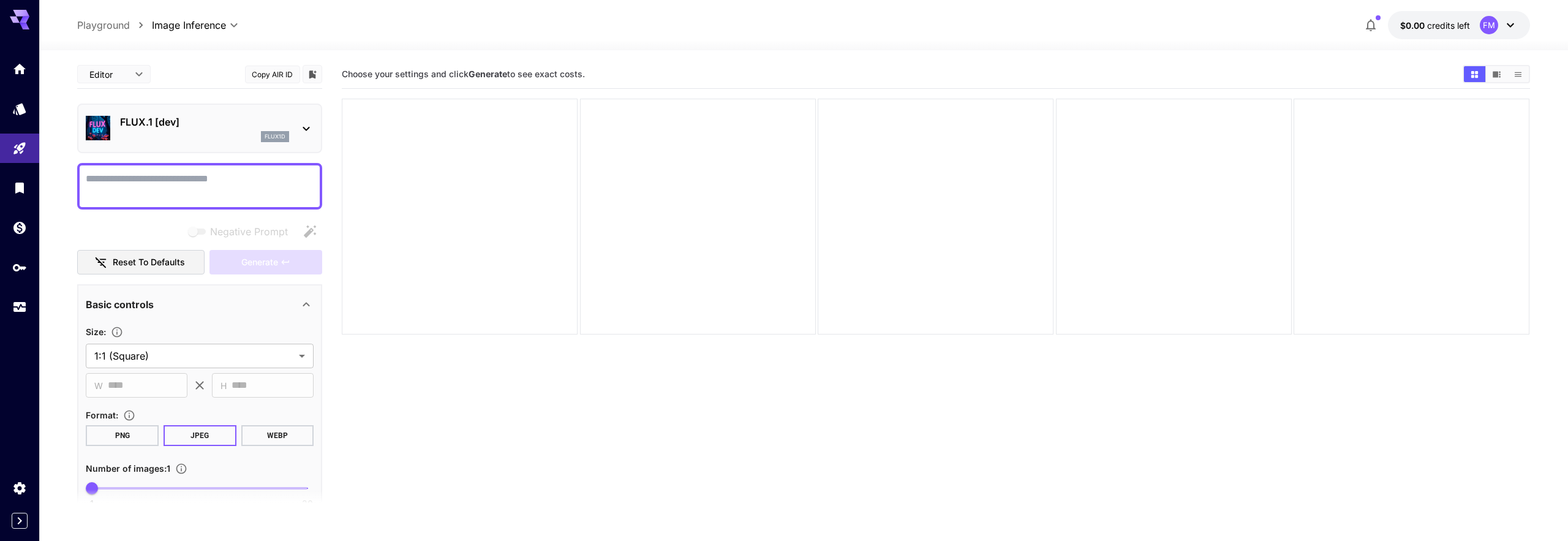
click at [443, 366] on section "Choose your settings and click Generate to see exact costs." at bounding box center [935, 330] width 1187 height 541
click at [256, 173] on textarea "Negative Prompt" at bounding box center [200, 186] width 228 height 29
paste textarea "**********"
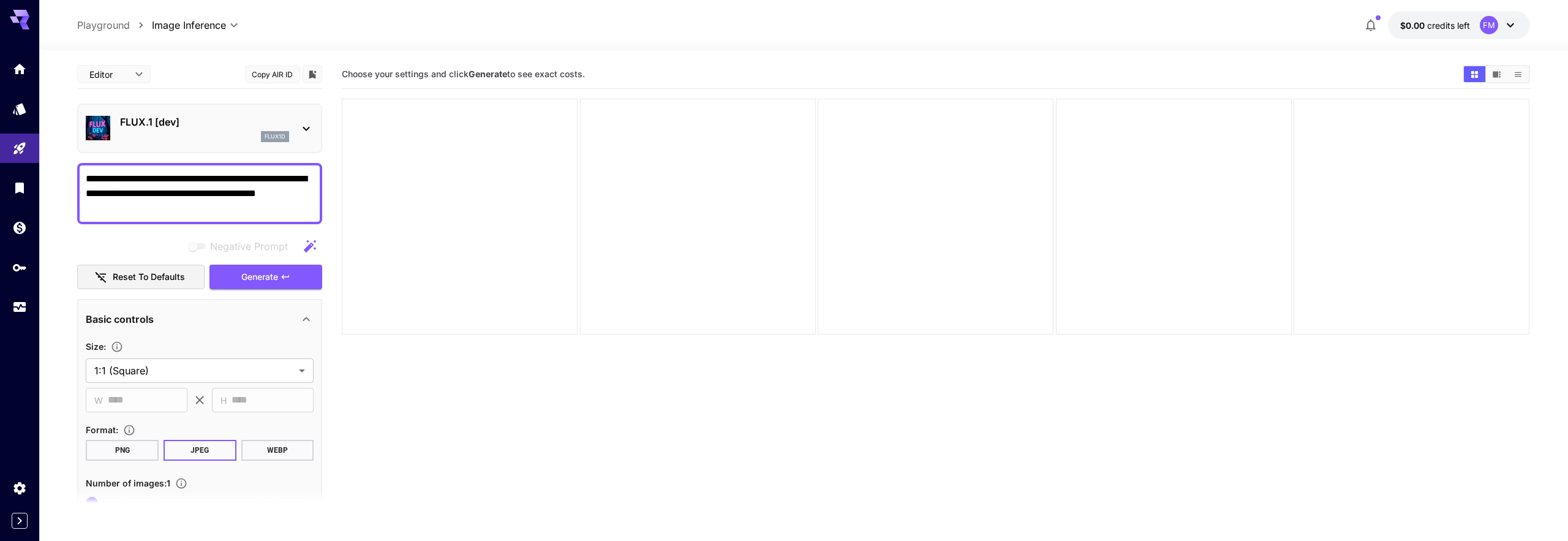
type textarea "**********"
click at [315, 249] on icon "button" at bounding box center [309, 246] width 15 height 15
click at [321, 250] on button "button" at bounding box center [309, 246] width 25 height 25
click at [183, 368] on body "**********" at bounding box center [784, 319] width 1568 height 638
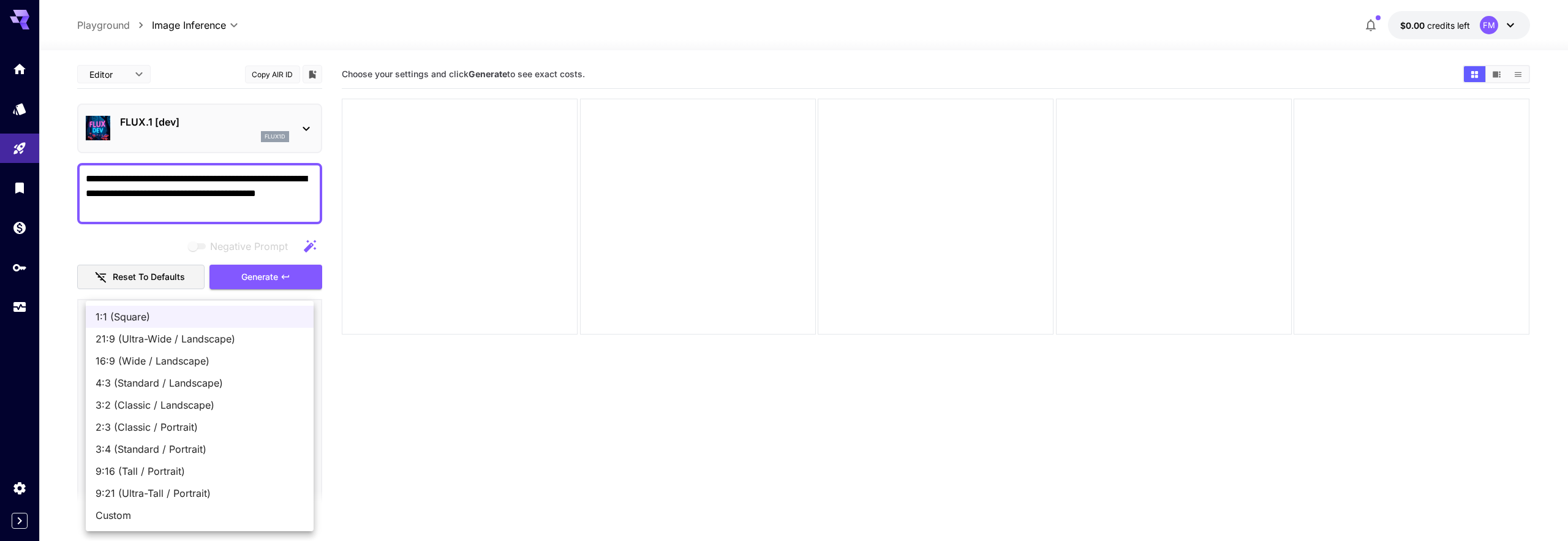
click at [219, 357] on span "16:9 (Wide / Landscape)" at bounding box center [199, 360] width 208 height 15
type input "**********"
type input "****"
type input "***"
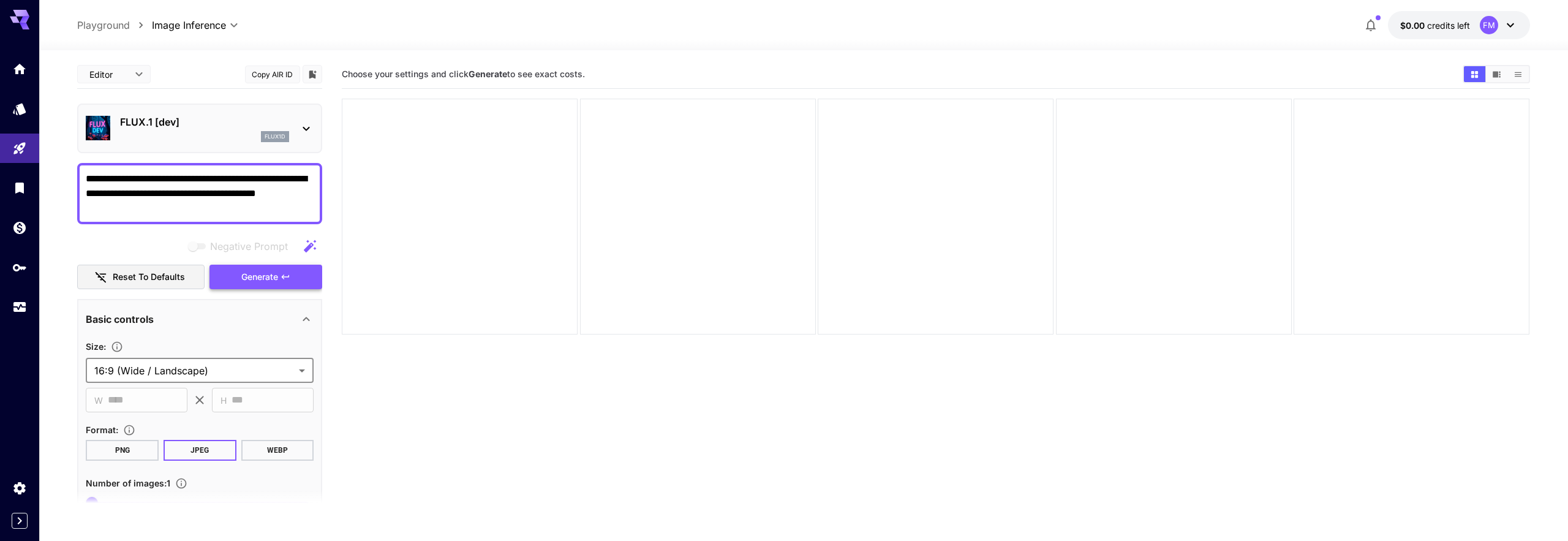
click at [250, 275] on span "Generate" at bounding box center [259, 277] width 37 height 15
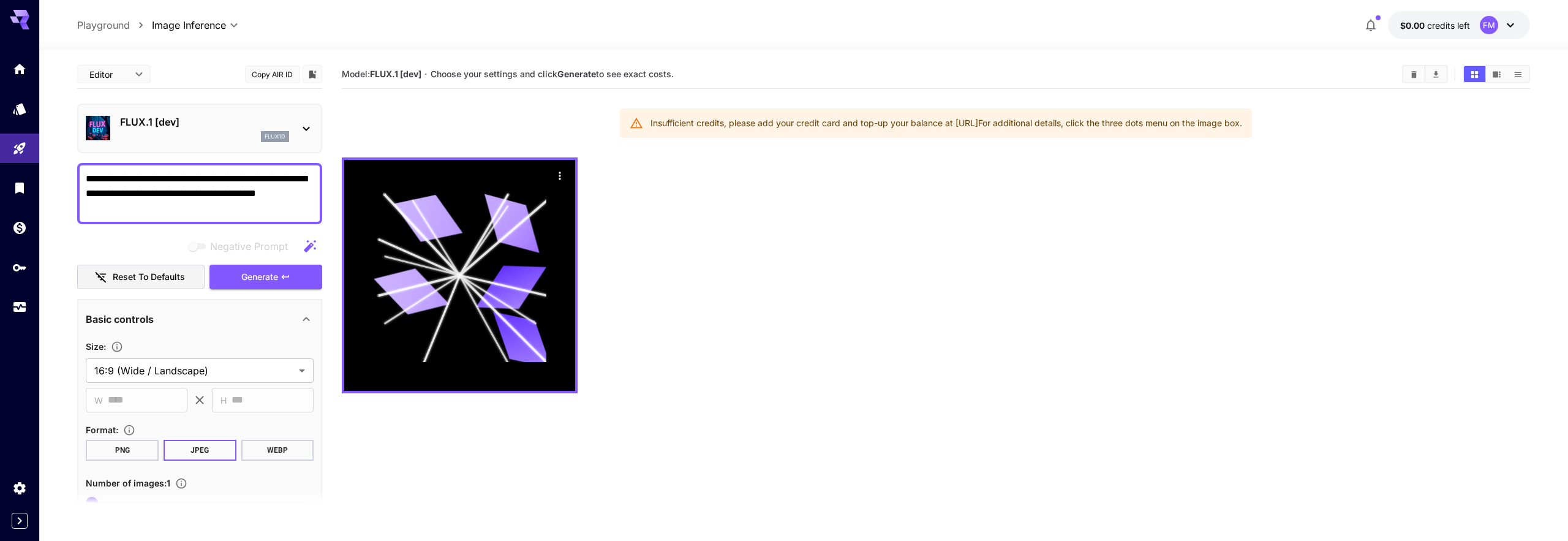
click at [1421, 34] on button "$0.00 credits left FM" at bounding box center [1459, 25] width 142 height 28
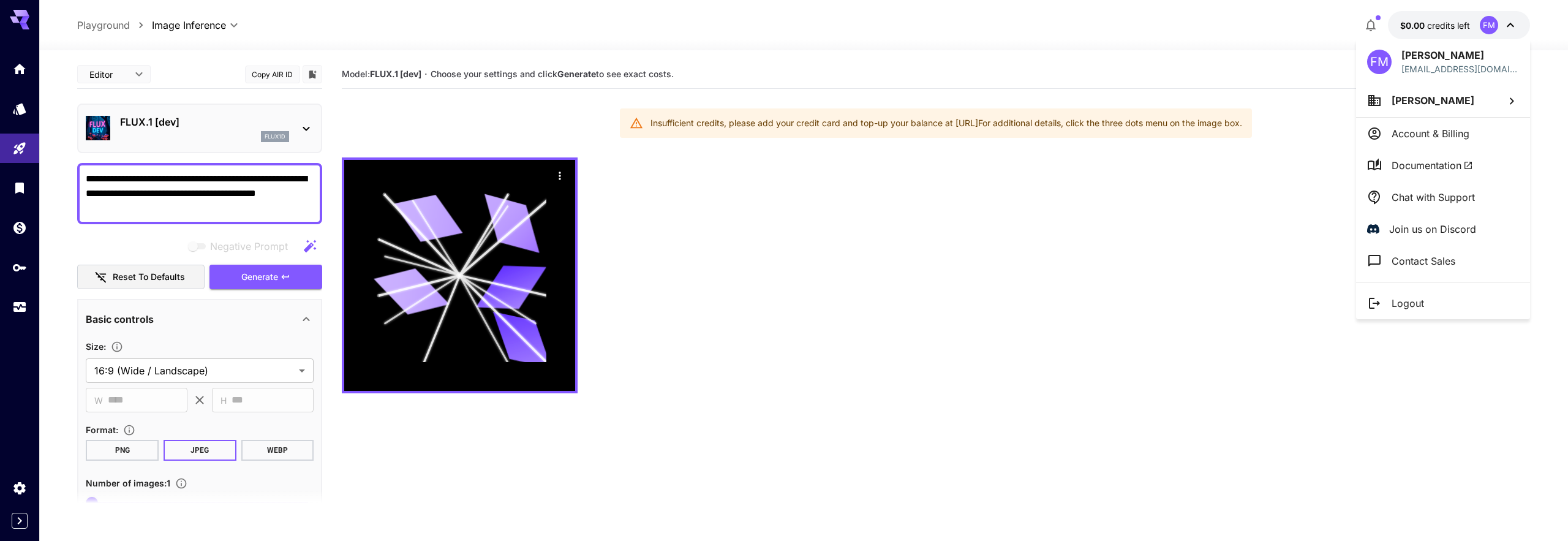
click at [9, 310] on div at bounding box center [784, 270] width 1568 height 541
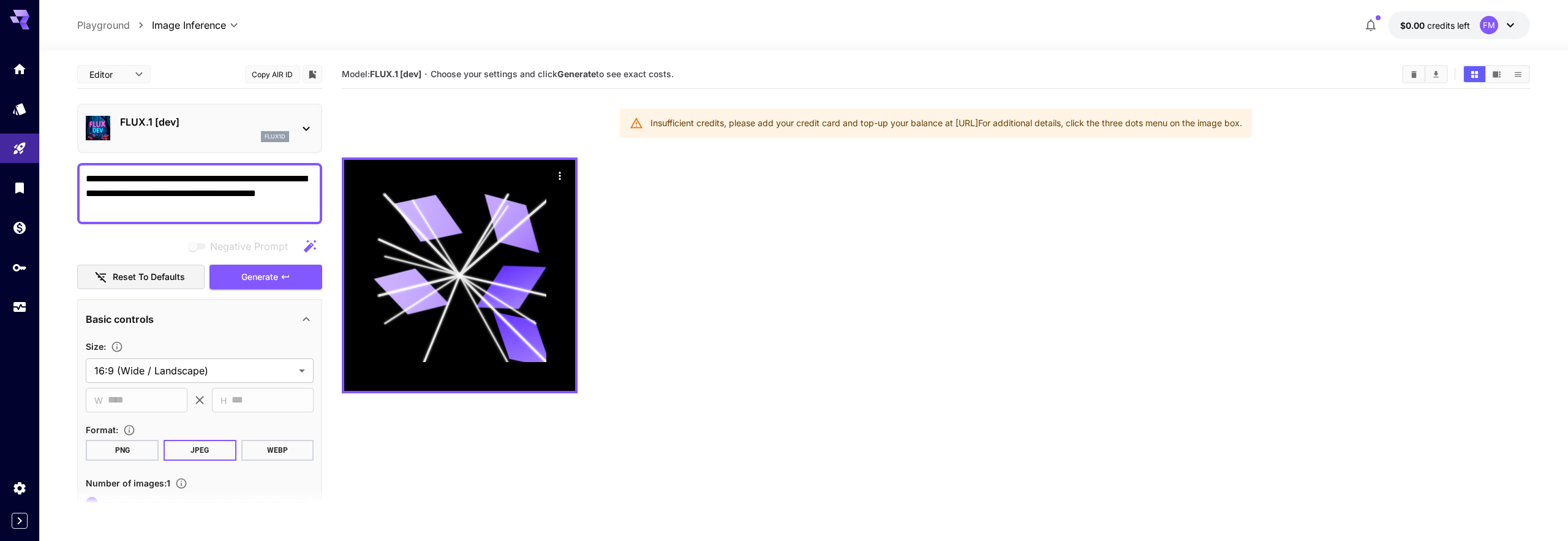
click at [1489, 26] on div "FM" at bounding box center [1488, 25] width 18 height 18
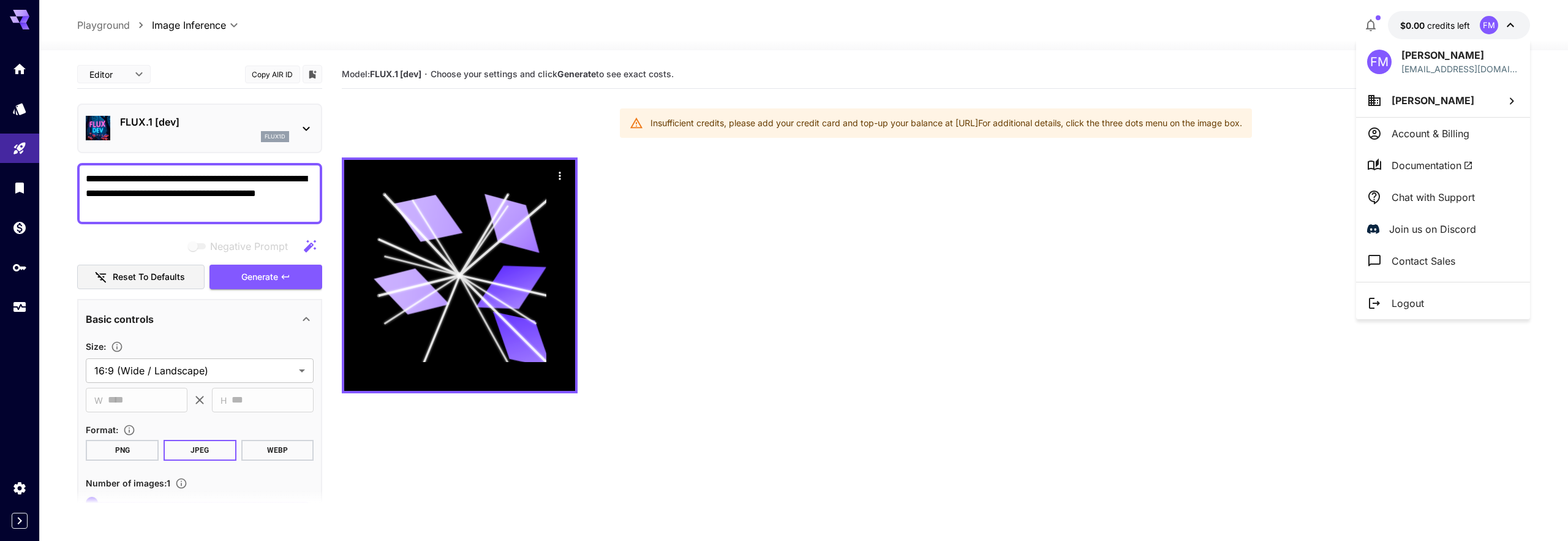
click at [945, 121] on div at bounding box center [784, 270] width 1568 height 541
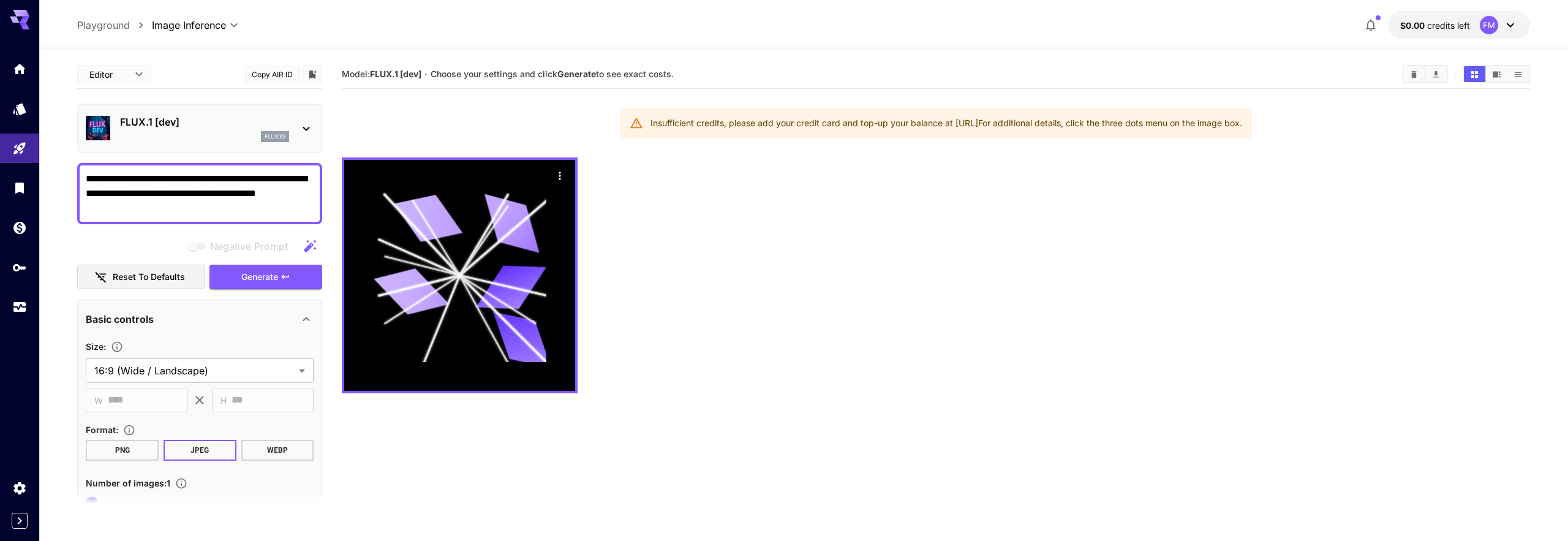
click at [1000, 123] on div "Insufficient credits, please add your credit card and top-up your balance at ht…" at bounding box center [946, 123] width 592 height 22
click at [1468, 28] on span "credits left" at bounding box center [1449, 26] width 43 height 10
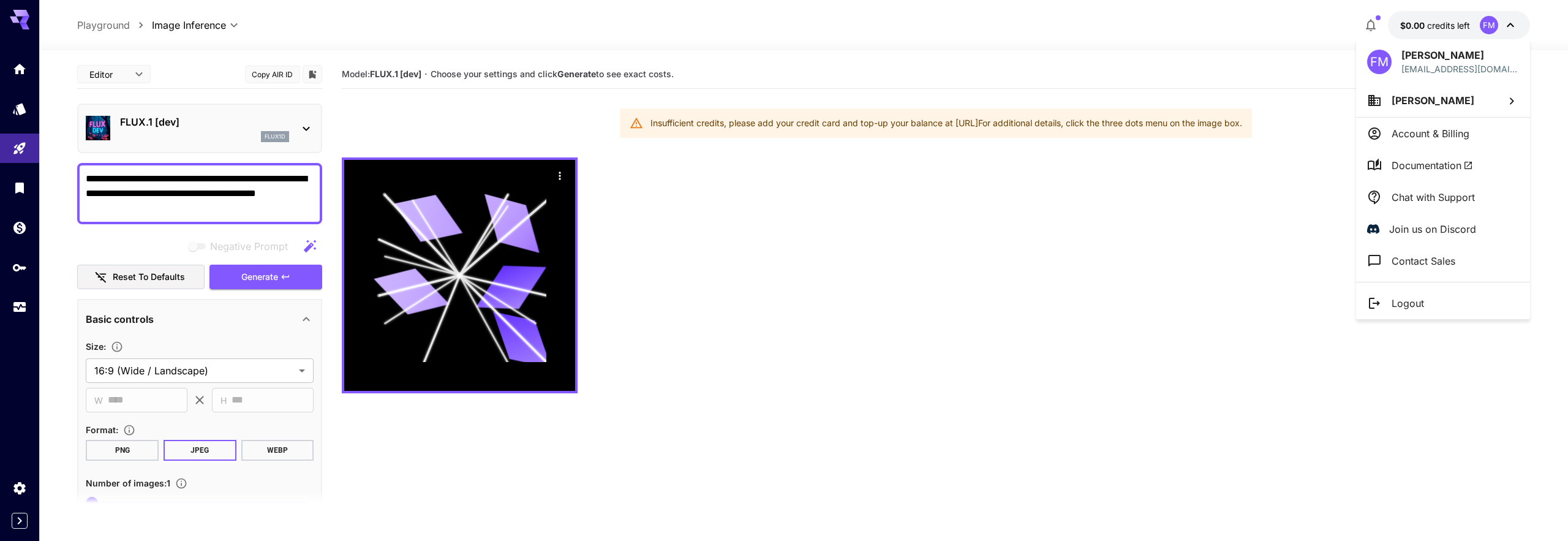
click at [16, 184] on div at bounding box center [784, 270] width 1568 height 541
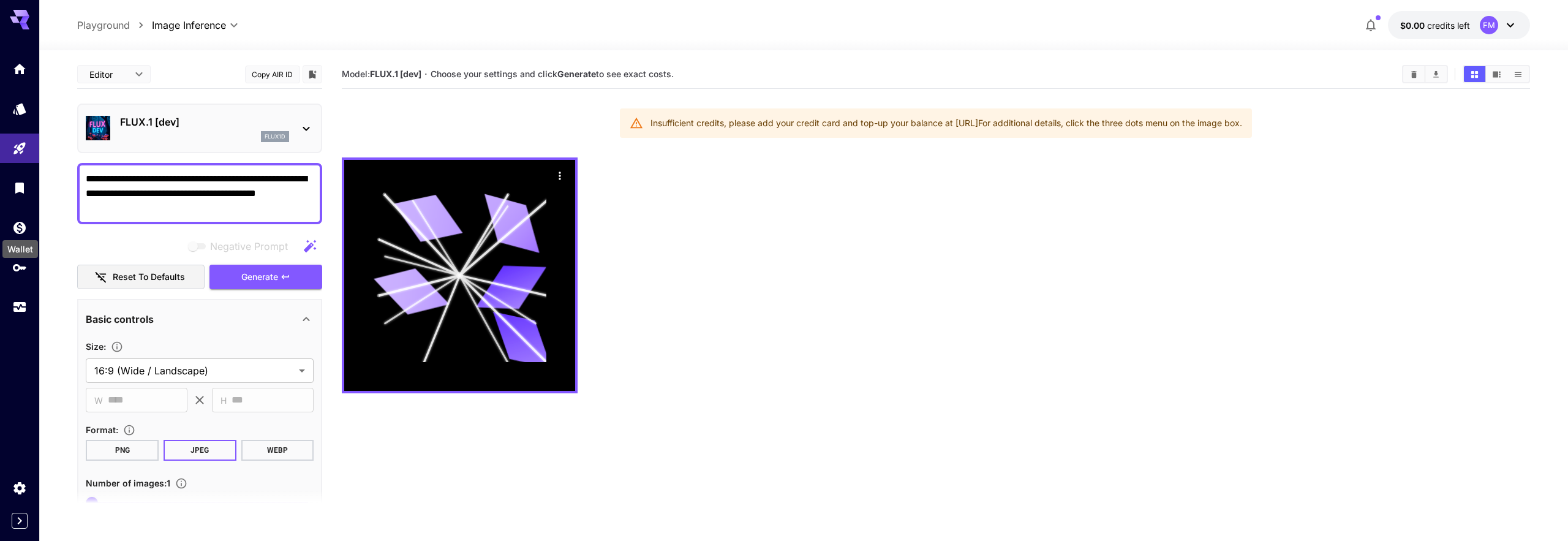
click at [20, 231] on div "Wallet" at bounding box center [20, 245] width 38 height 27
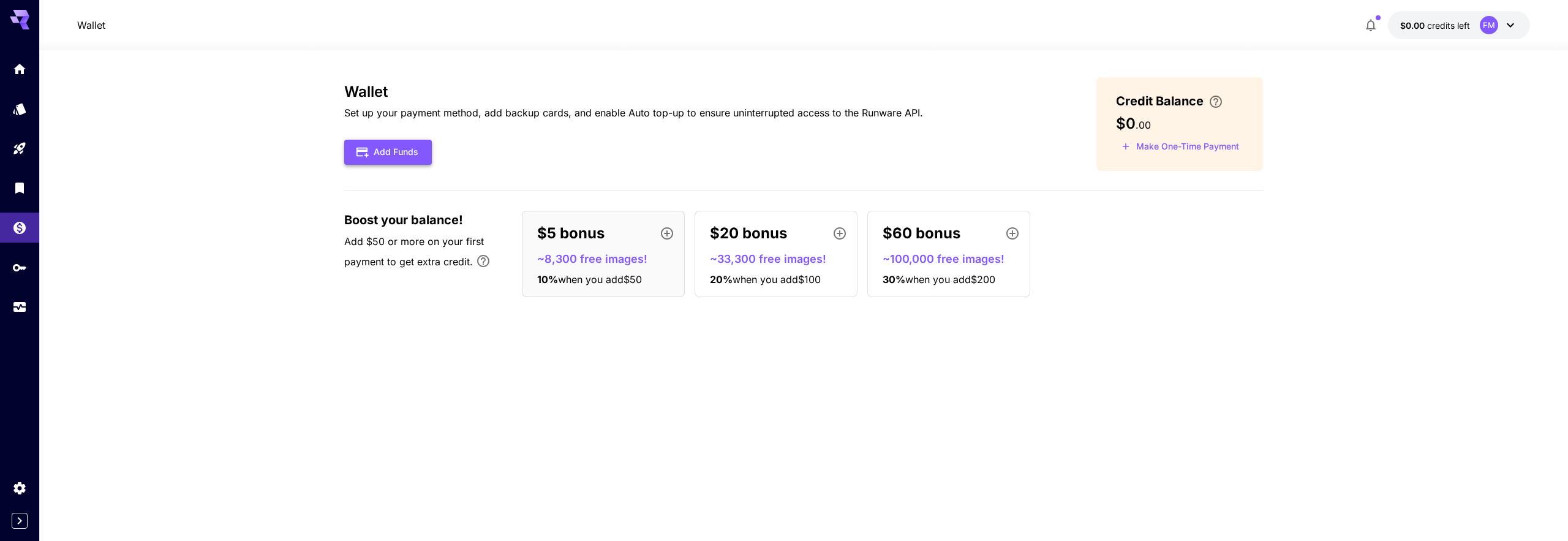
click at [390, 152] on button "Add Funds" at bounding box center [388, 152] width 87 height 25
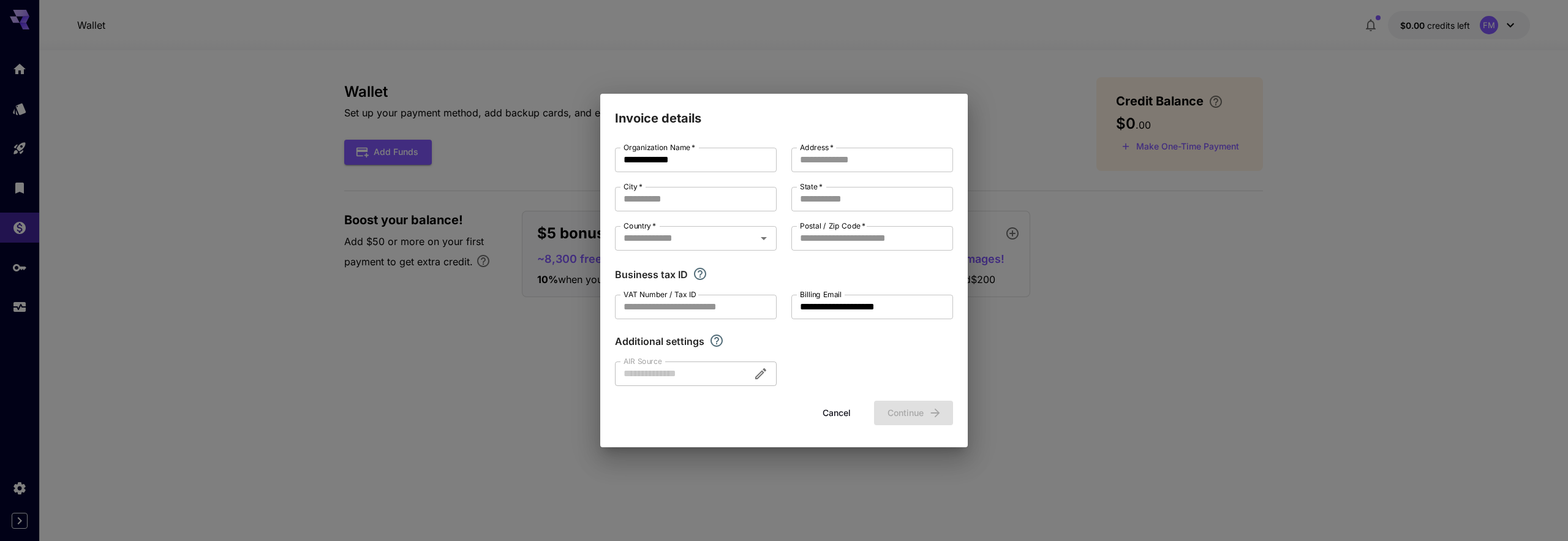
click at [710, 376] on div at bounding box center [695, 374] width 162 height 25
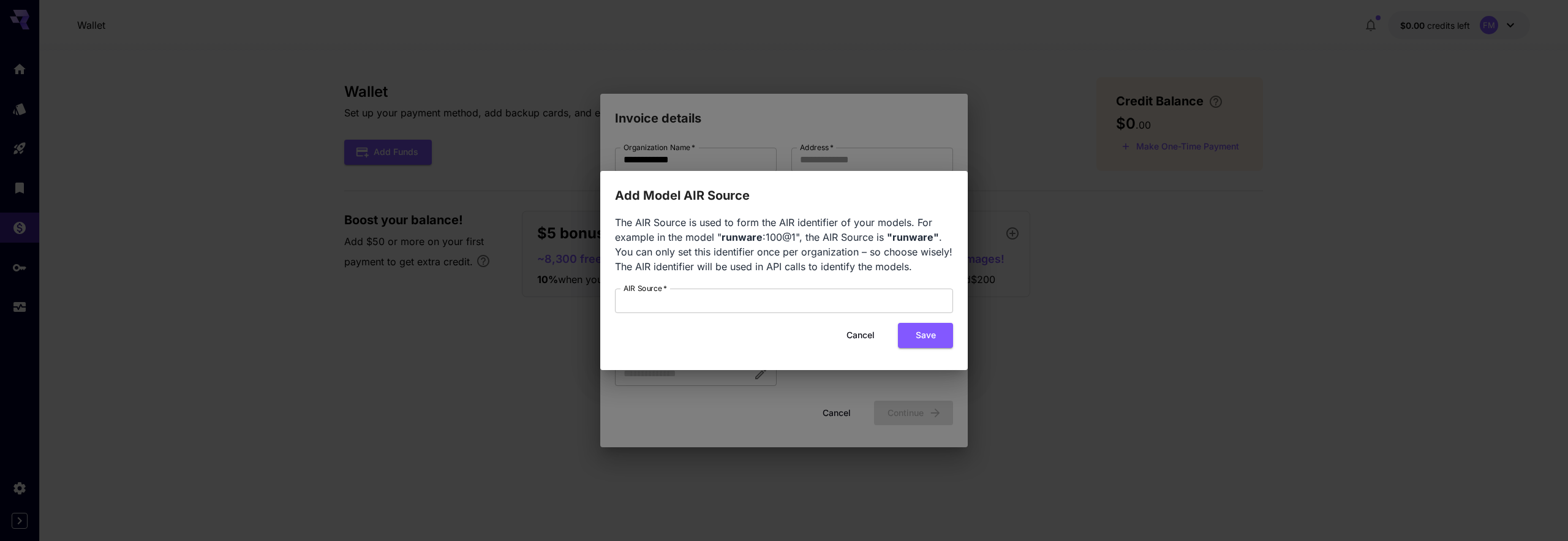
click at [855, 332] on button "Cancel" at bounding box center [861, 335] width 55 height 25
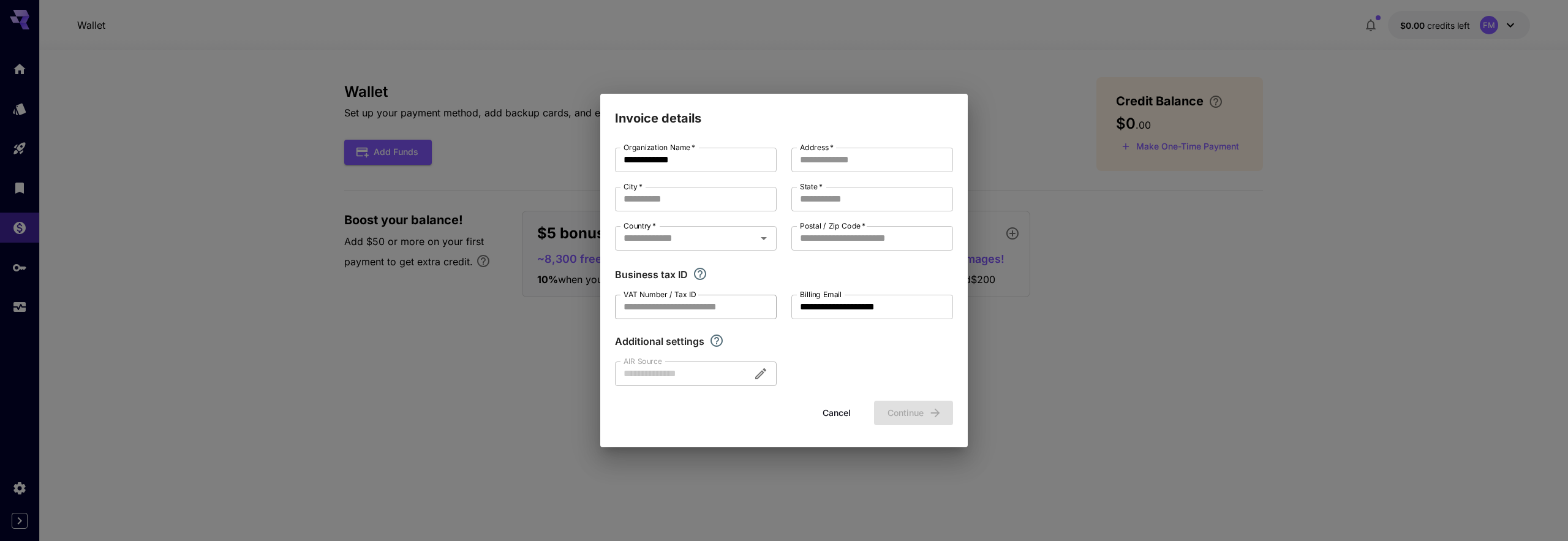
click at [772, 298] on input "VAT Number / Tax ID" at bounding box center [695, 307] width 162 height 25
click at [1080, 288] on div "**********" at bounding box center [784, 270] width 1568 height 541
click at [1222, 129] on div "**********" at bounding box center [784, 270] width 1568 height 541
click at [853, 416] on button "Cancel" at bounding box center [837, 412] width 55 height 25
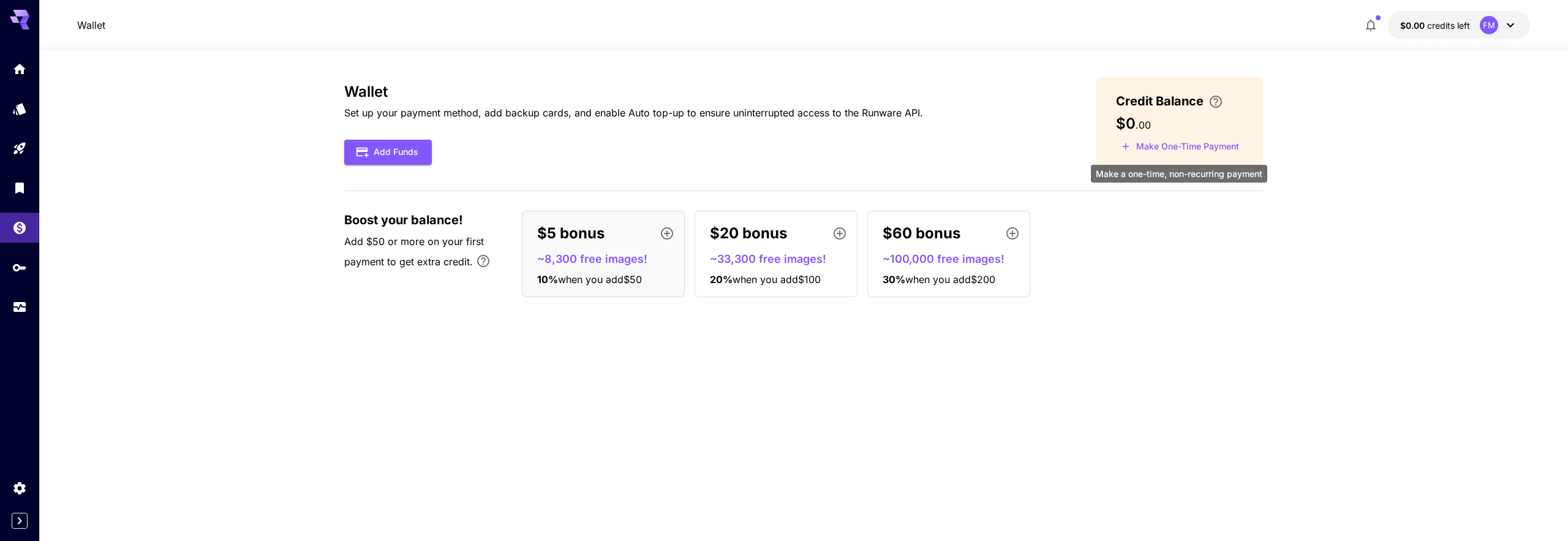
click at [1181, 145] on button "Make One-Time Payment" at bounding box center [1181, 147] width 129 height 19
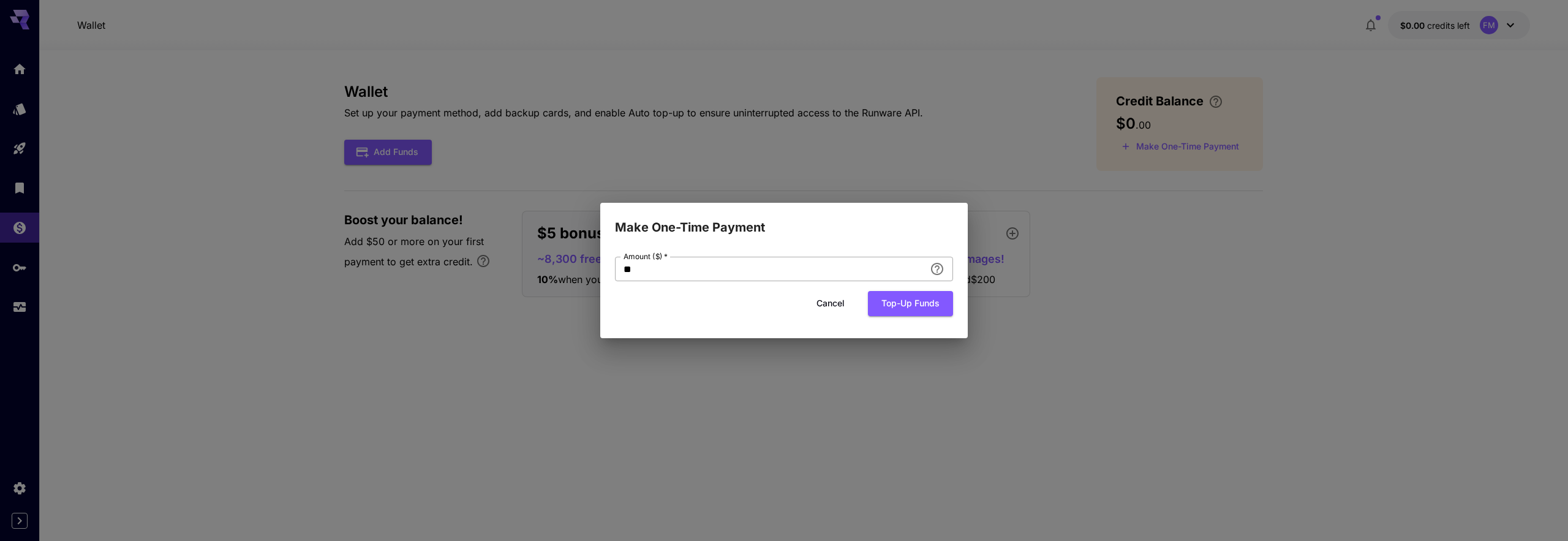
click at [839, 279] on input "**" at bounding box center [770, 268] width 310 height 25
click at [841, 304] on button "Cancel" at bounding box center [831, 303] width 55 height 25
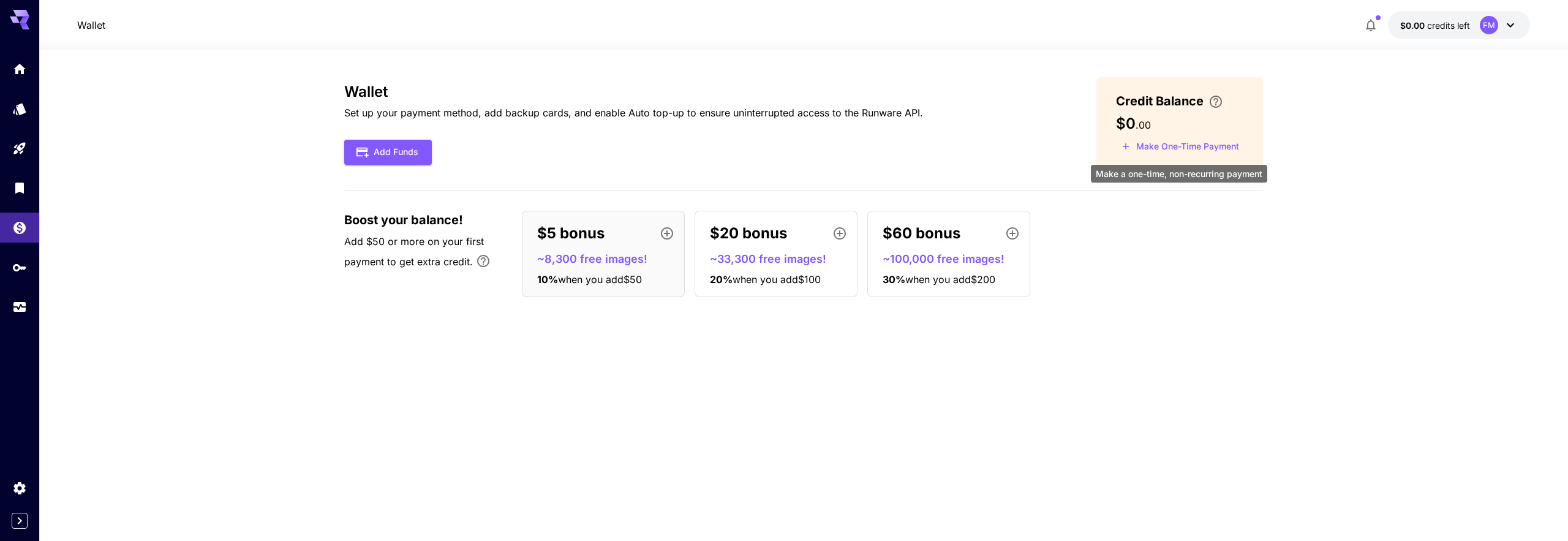
click at [1165, 138] on button "Make One-Time Payment" at bounding box center [1181, 147] width 129 height 19
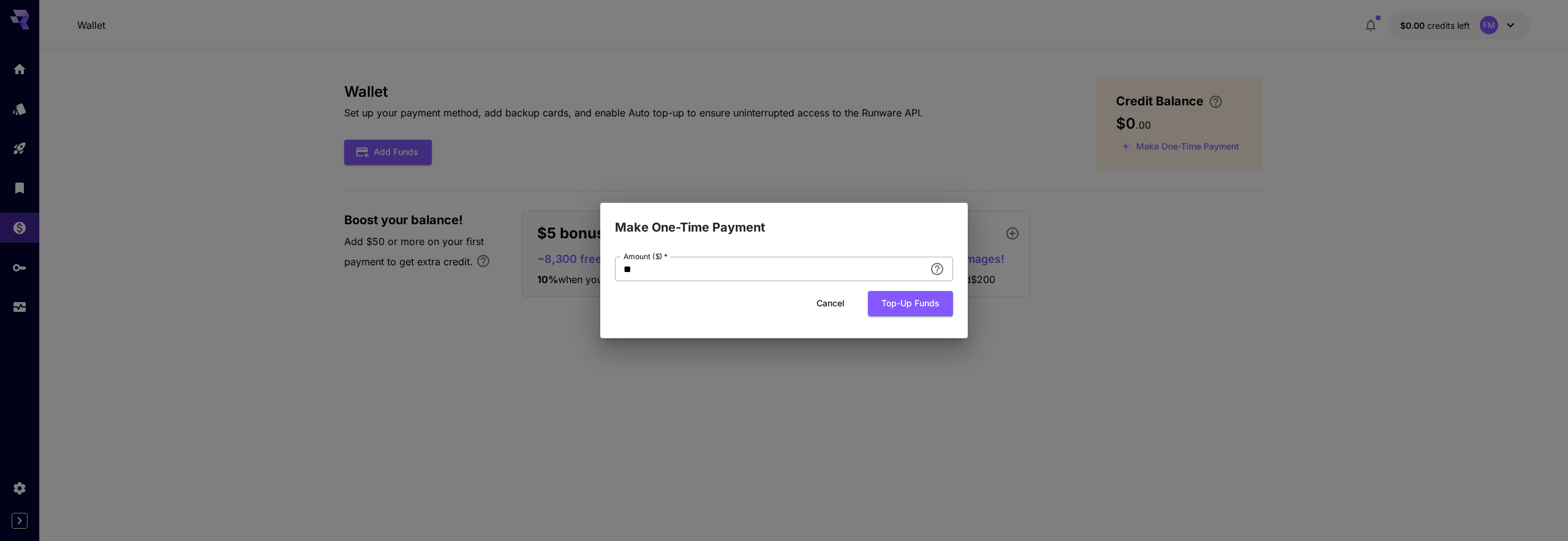
click at [705, 261] on input "**" at bounding box center [770, 268] width 310 height 25
type input "*"
click at [942, 307] on button "Top-up funds" at bounding box center [910, 303] width 85 height 25
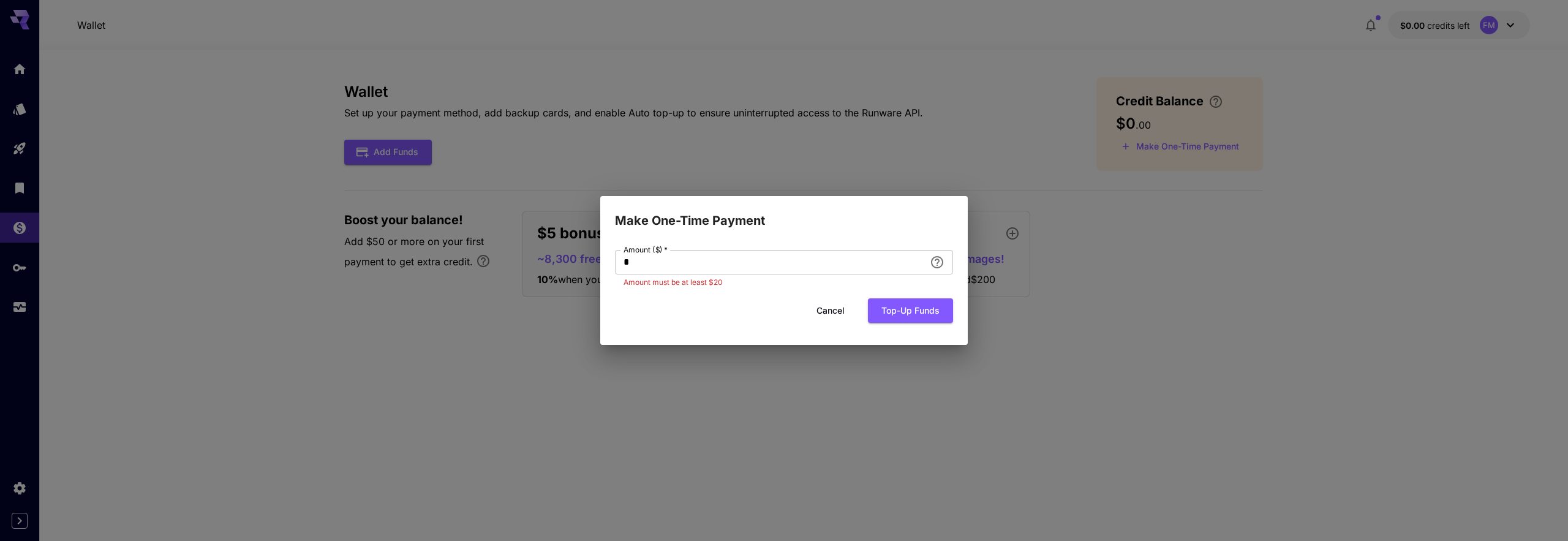
click at [726, 419] on div "Make One-Time Payment Amount ($)   * * Amount ($)   * Amount must be at least $…" at bounding box center [784, 270] width 1568 height 541
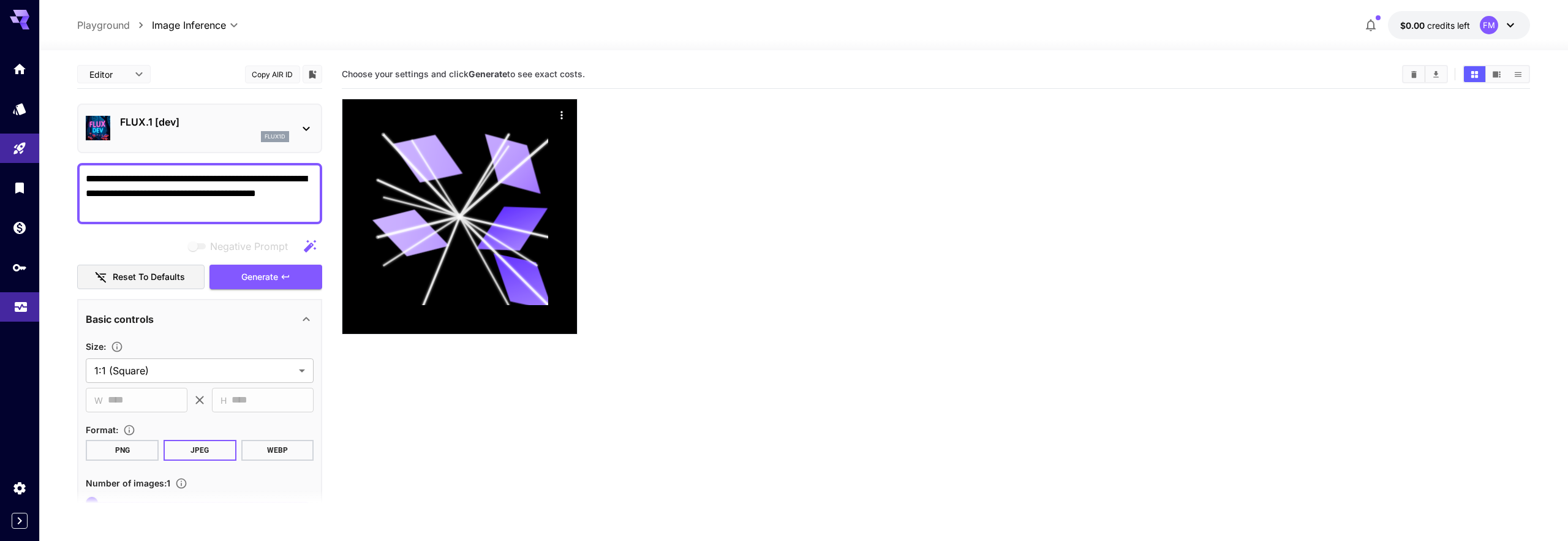
click at [9, 297] on link at bounding box center [20, 307] width 39 height 30
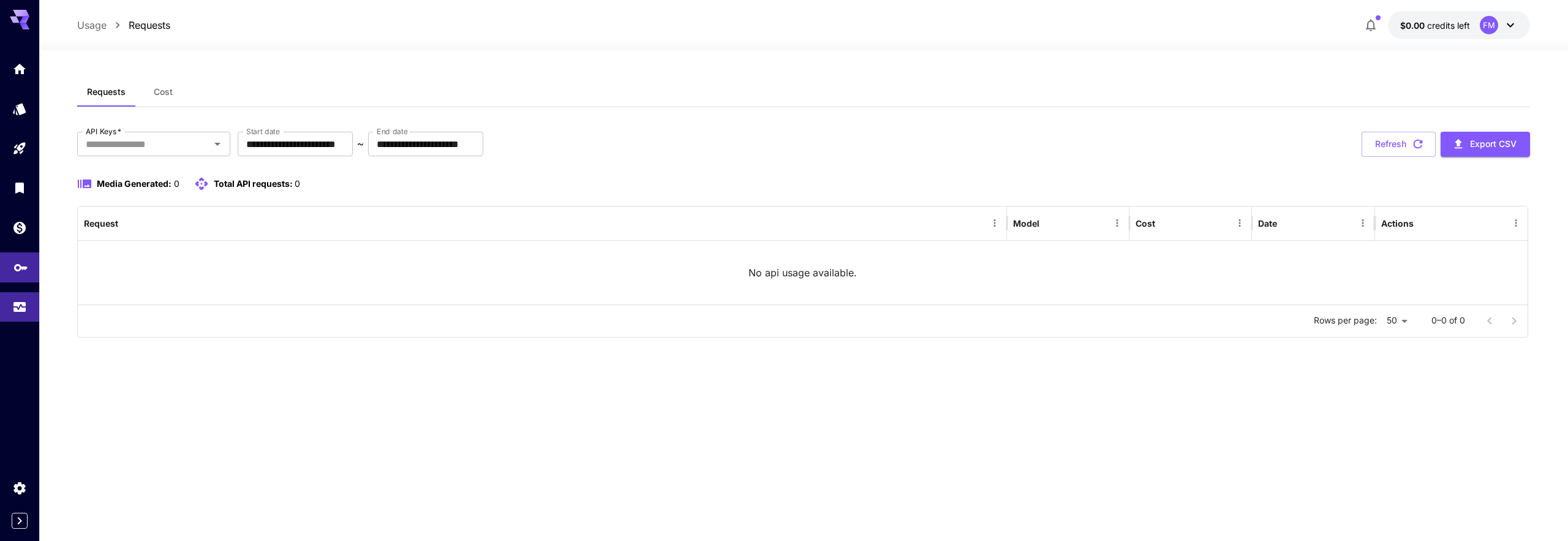
click at [22, 276] on link at bounding box center [20, 267] width 39 height 30
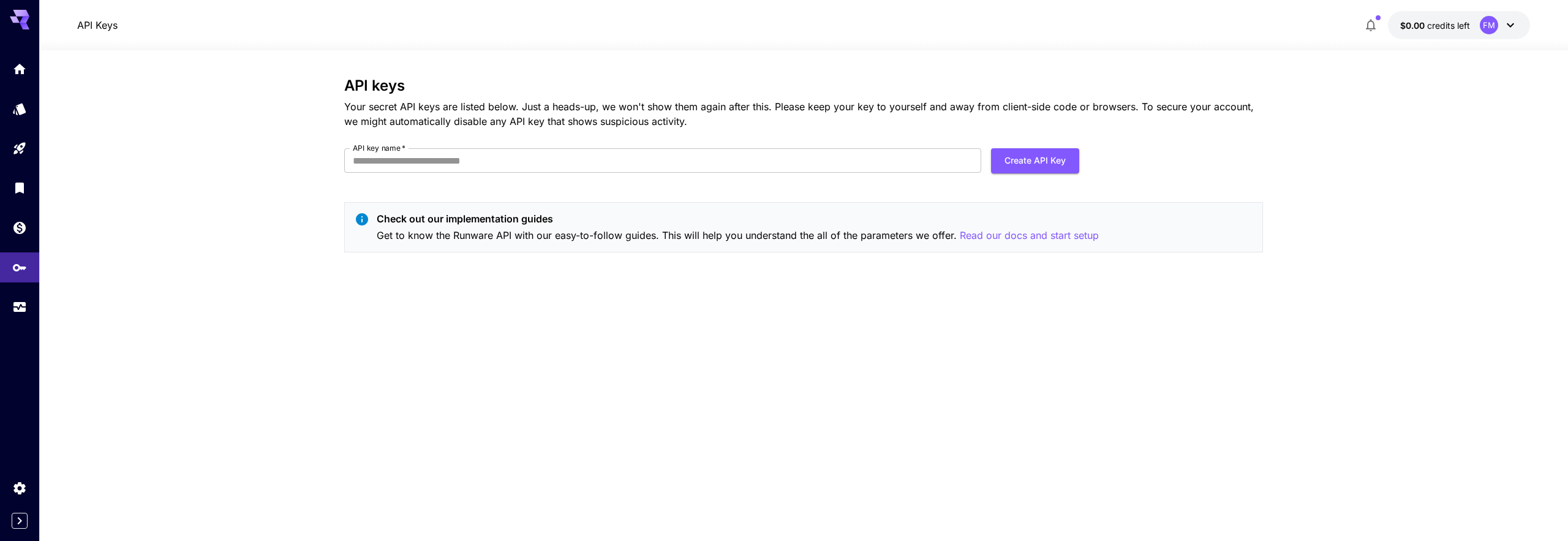
click at [22, 248] on div at bounding box center [20, 188] width 39 height 267
click at [22, 229] on icon "Wallet" at bounding box center [21, 224] width 12 height 12
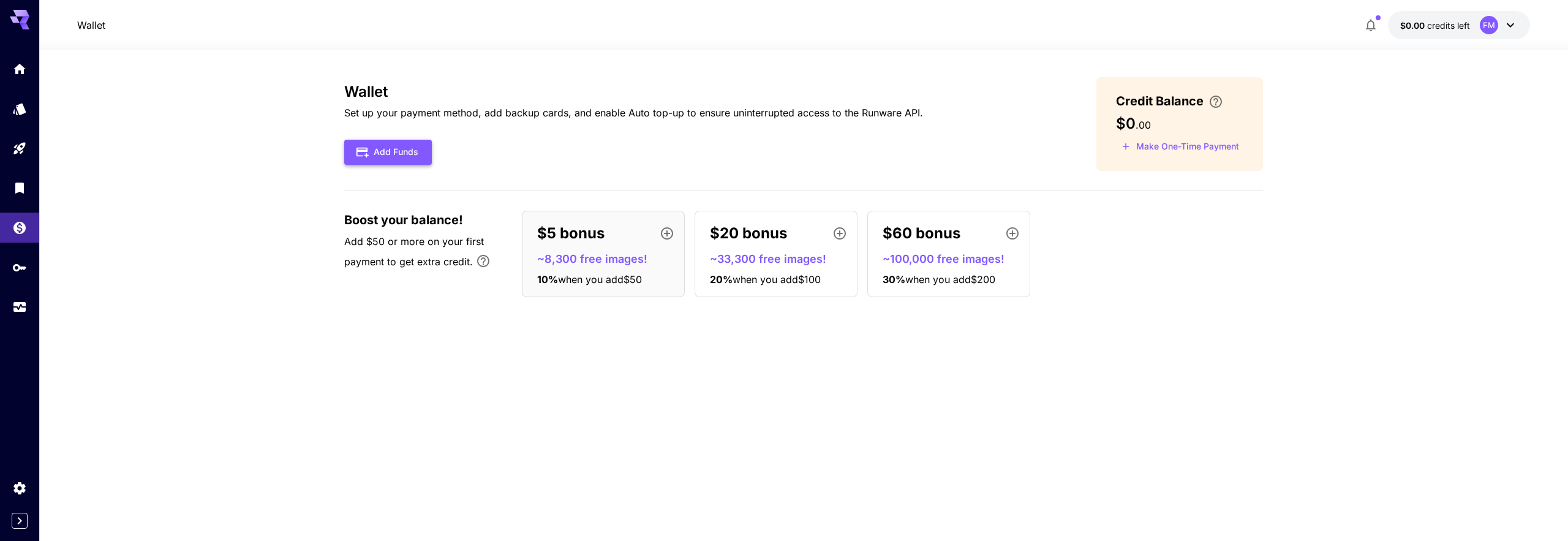
click at [385, 146] on button "Add Funds" at bounding box center [388, 152] width 87 height 25
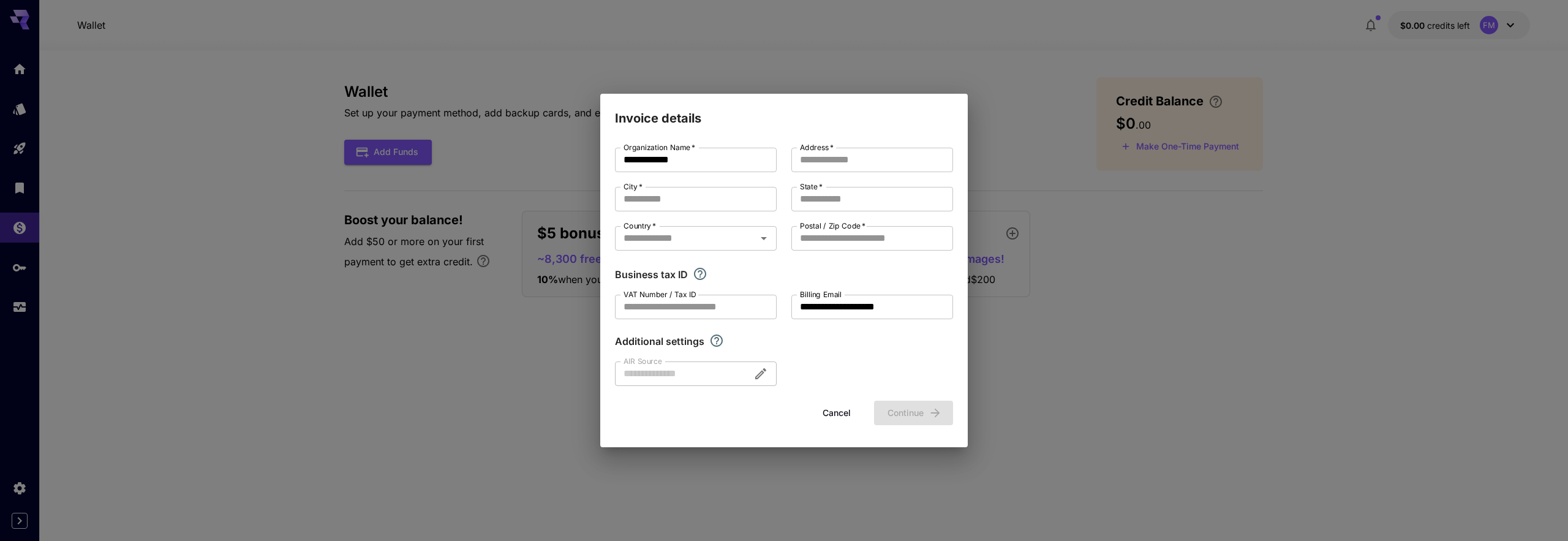
click at [473, 338] on div "**********" at bounding box center [784, 270] width 1568 height 541
click at [1429, 88] on div "**********" at bounding box center [784, 270] width 1568 height 541
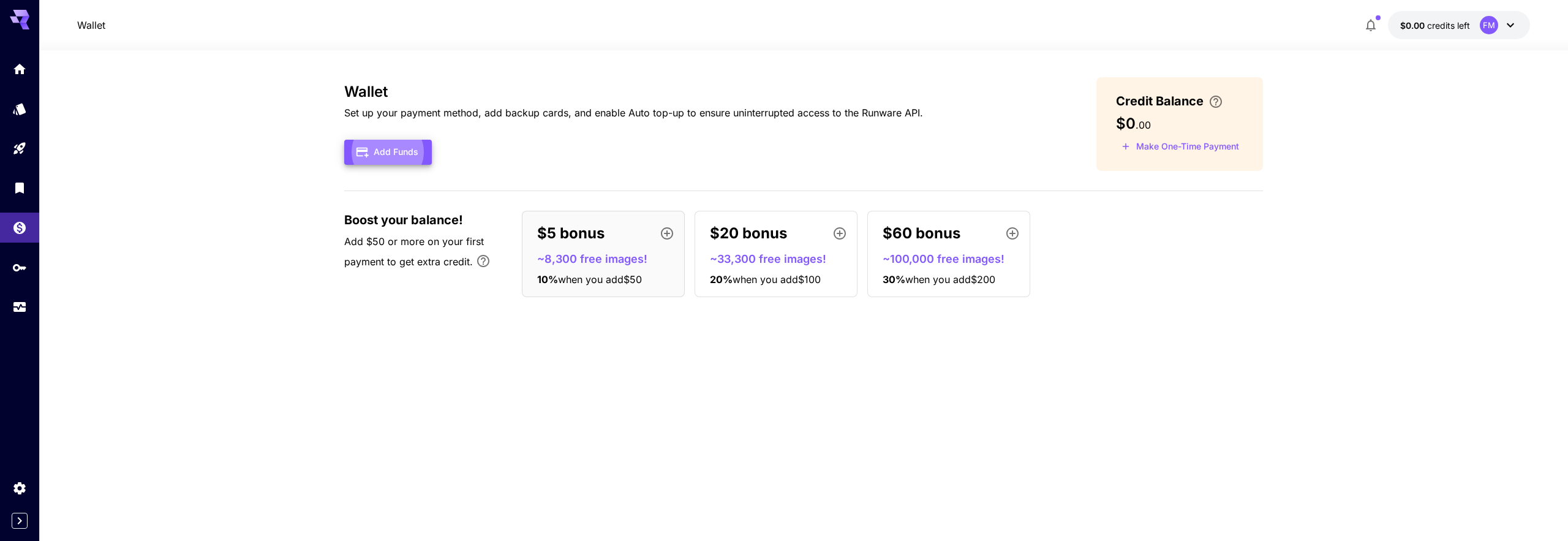
click at [1459, 37] on div at bounding box center [803, 42] width 1529 height 15
click at [1465, 26] on span "credits left" at bounding box center [1449, 26] width 43 height 10
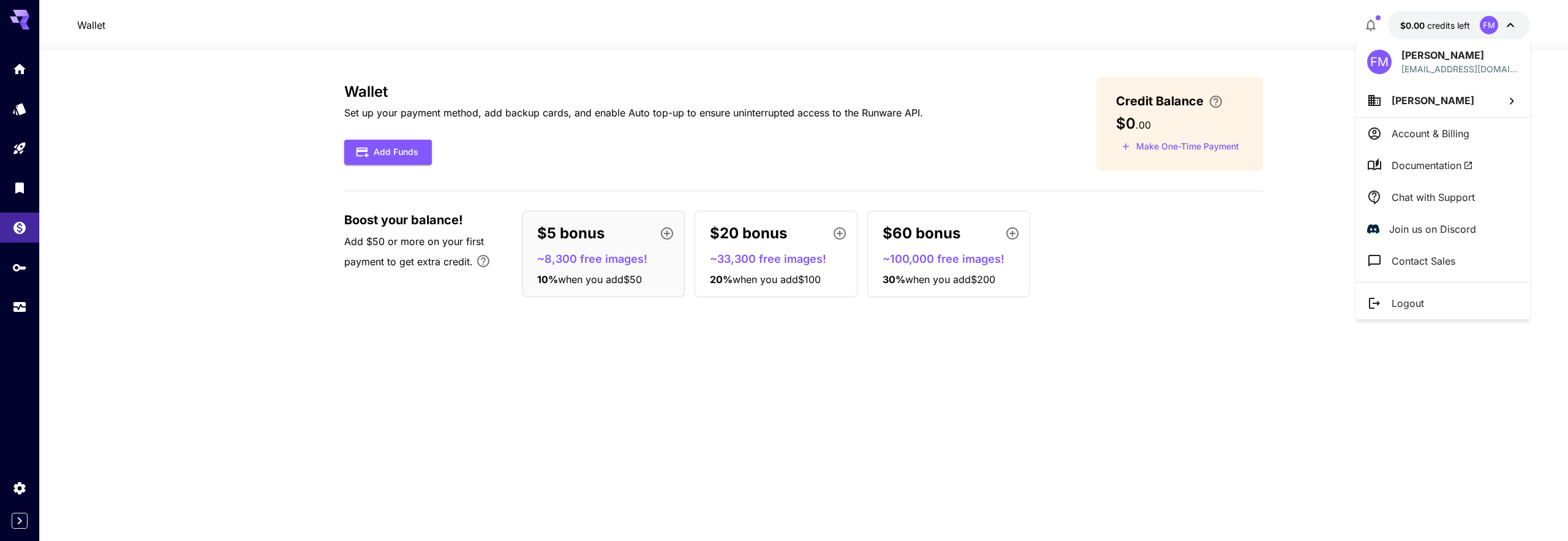
click at [1475, 124] on li "Account & Billing" at bounding box center [1443, 133] width 174 height 32
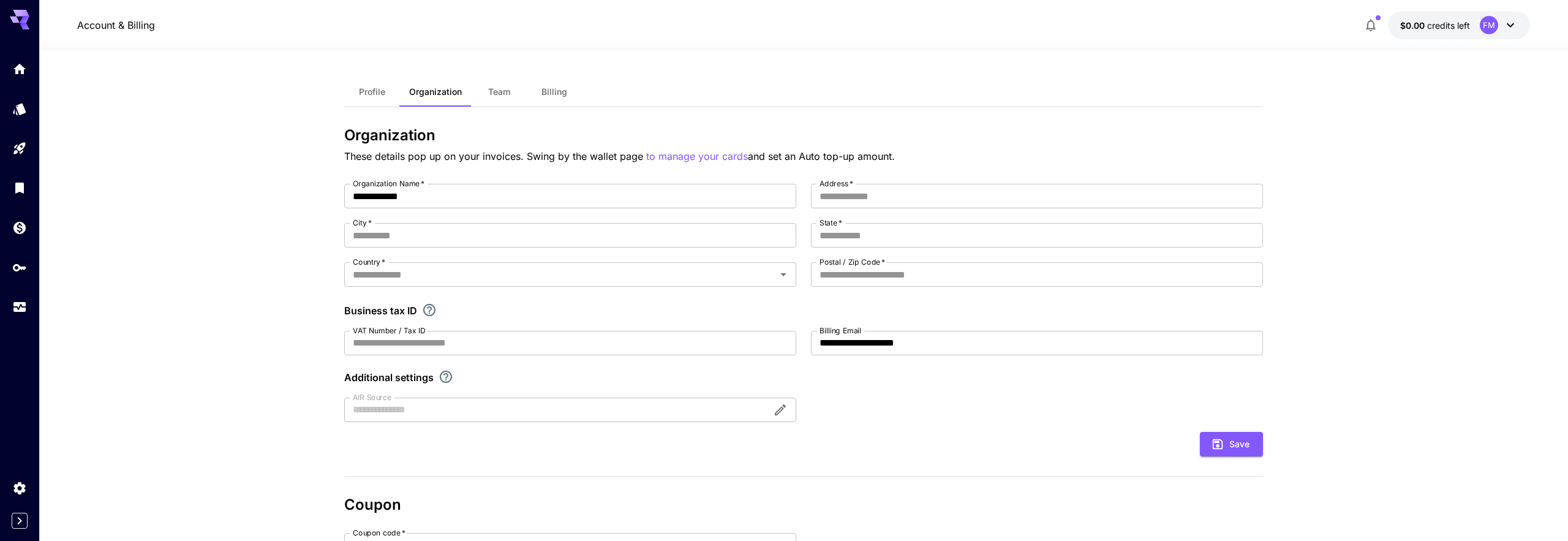
click at [544, 82] on button "Billing" at bounding box center [554, 92] width 55 height 29
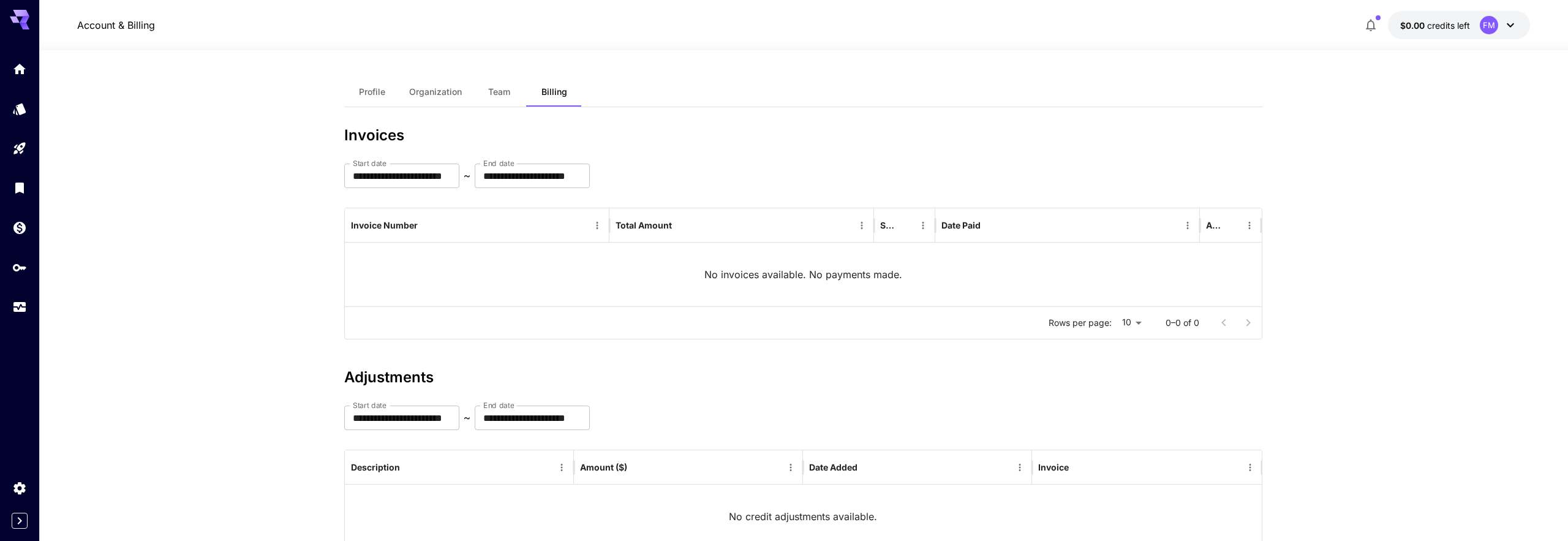
click at [496, 95] on span "Team" at bounding box center [499, 92] width 22 height 11
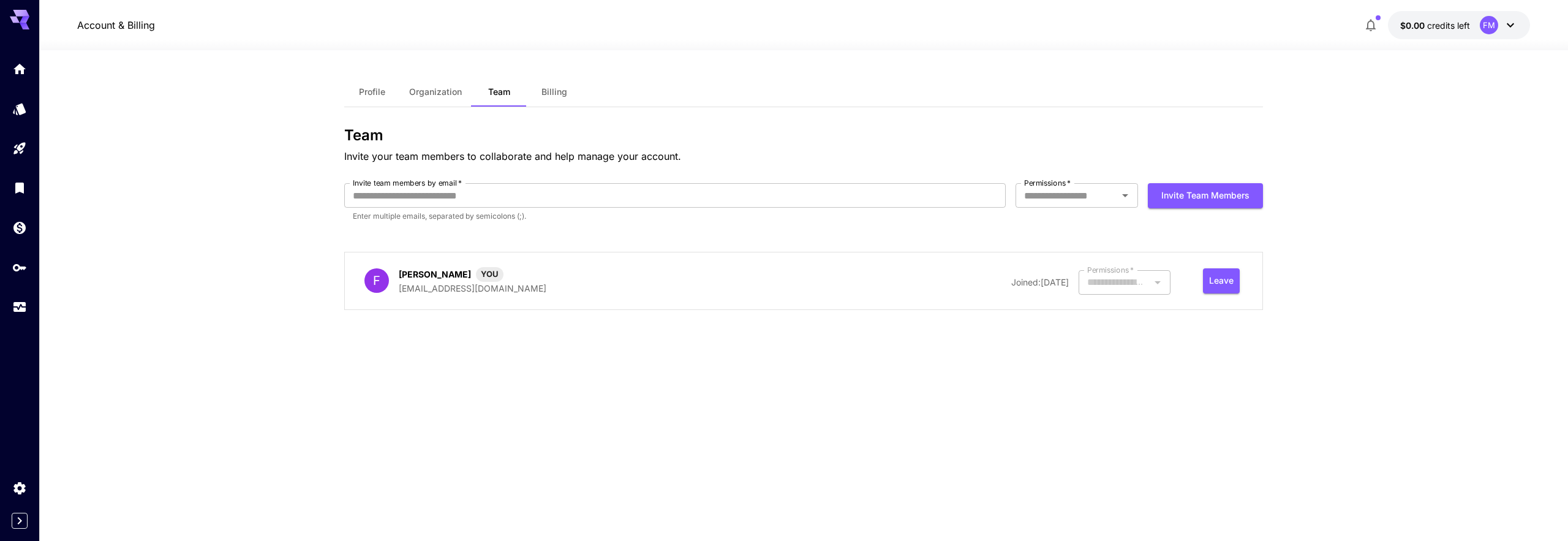
click at [387, 85] on button "Profile" at bounding box center [372, 92] width 55 height 29
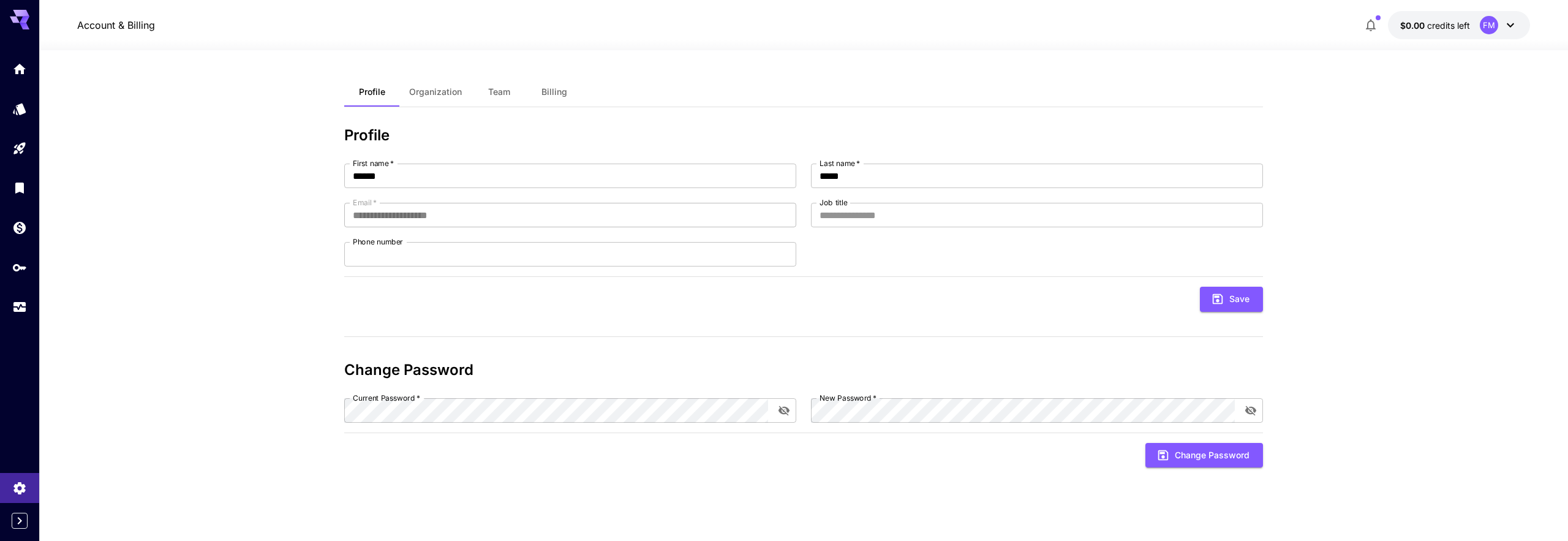
click at [1477, 31] on button "$0.00 credits left FM" at bounding box center [1459, 25] width 142 height 28
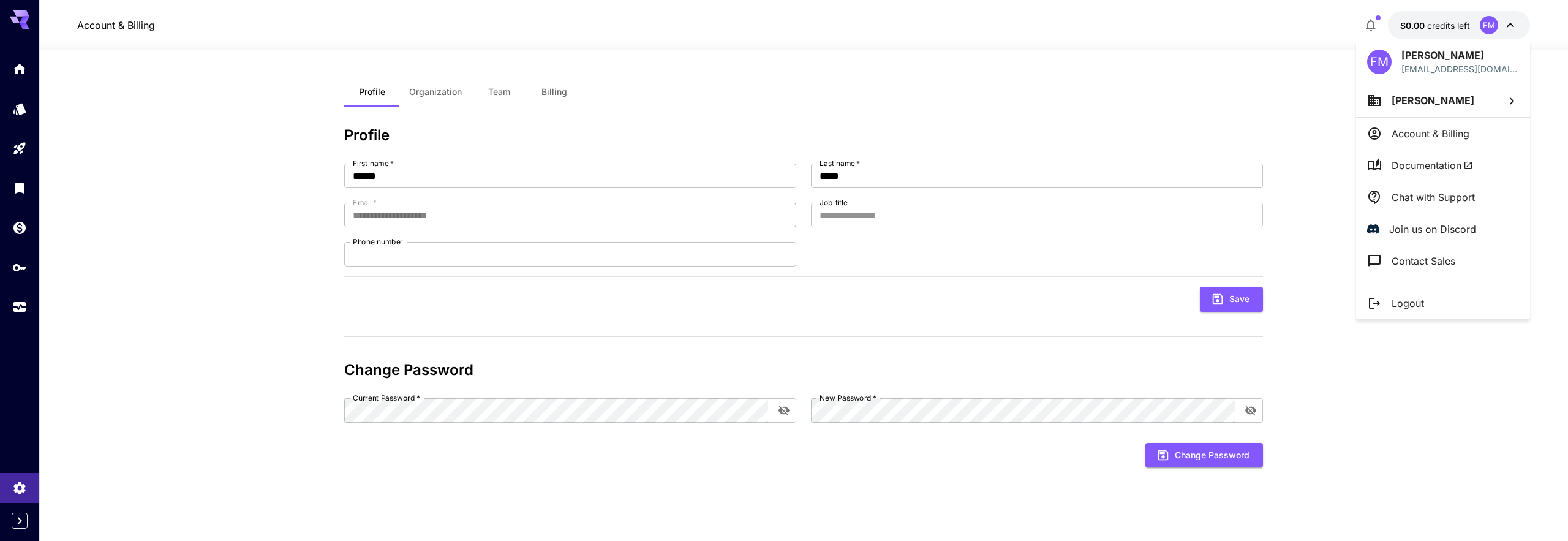
click at [1475, 114] on li "Felipe Massa" at bounding box center [1443, 100] width 174 height 33
click at [1432, 81] on div at bounding box center [784, 270] width 1568 height 541
click at [1300, 318] on div at bounding box center [784, 270] width 1568 height 541
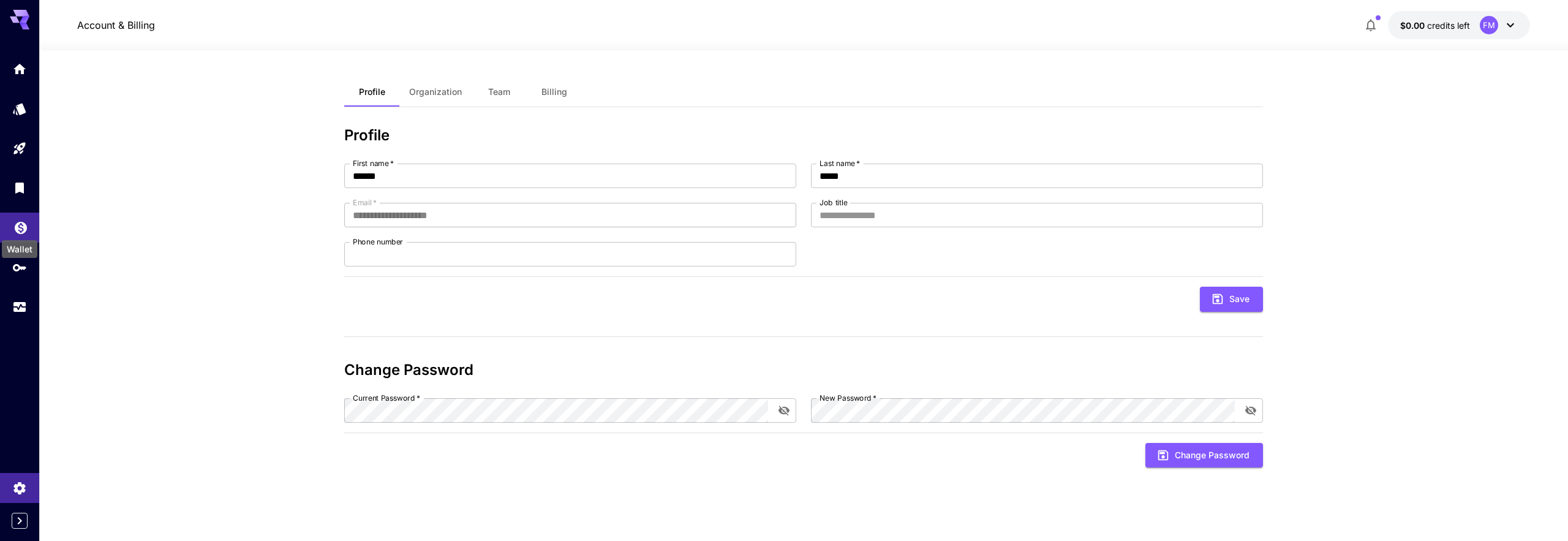
click at [17, 224] on icon "Wallet" at bounding box center [21, 224] width 12 height 12
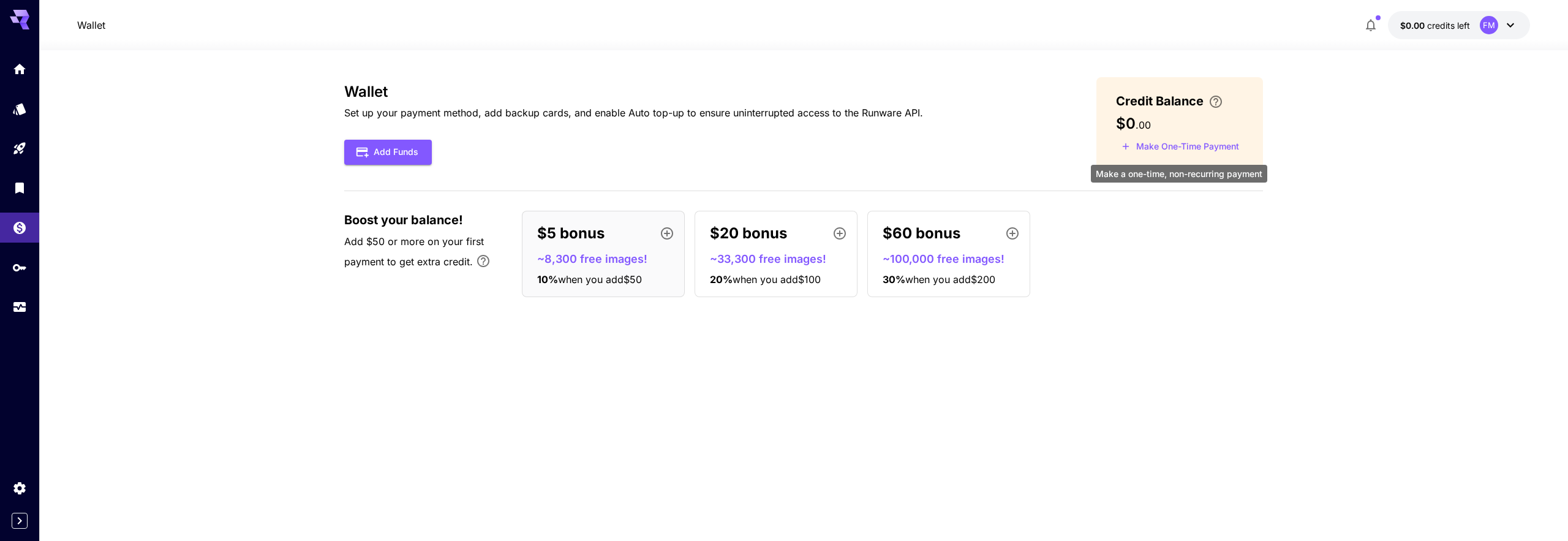
click at [1174, 152] on button "Make One-Time Payment" at bounding box center [1181, 147] width 129 height 19
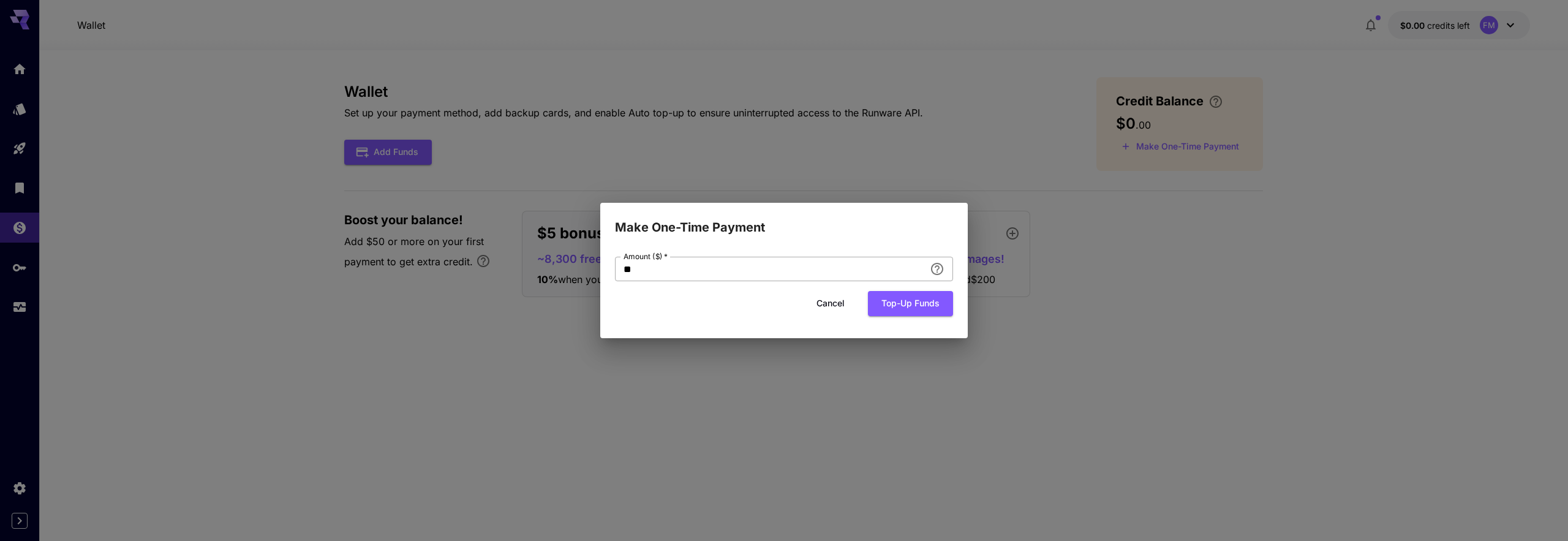
click at [900, 274] on input "**" at bounding box center [770, 268] width 310 height 25
type input "*"
click at [868, 291] on button "Top-up funds" at bounding box center [910, 303] width 85 height 25
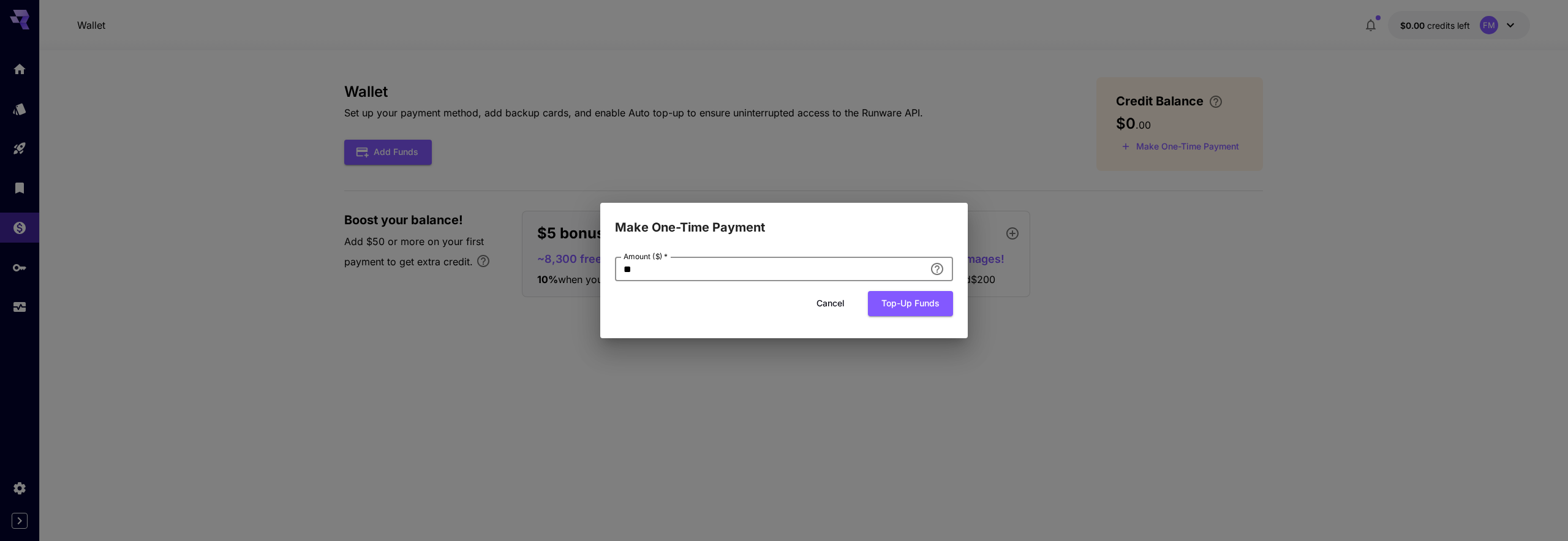
type input "*"
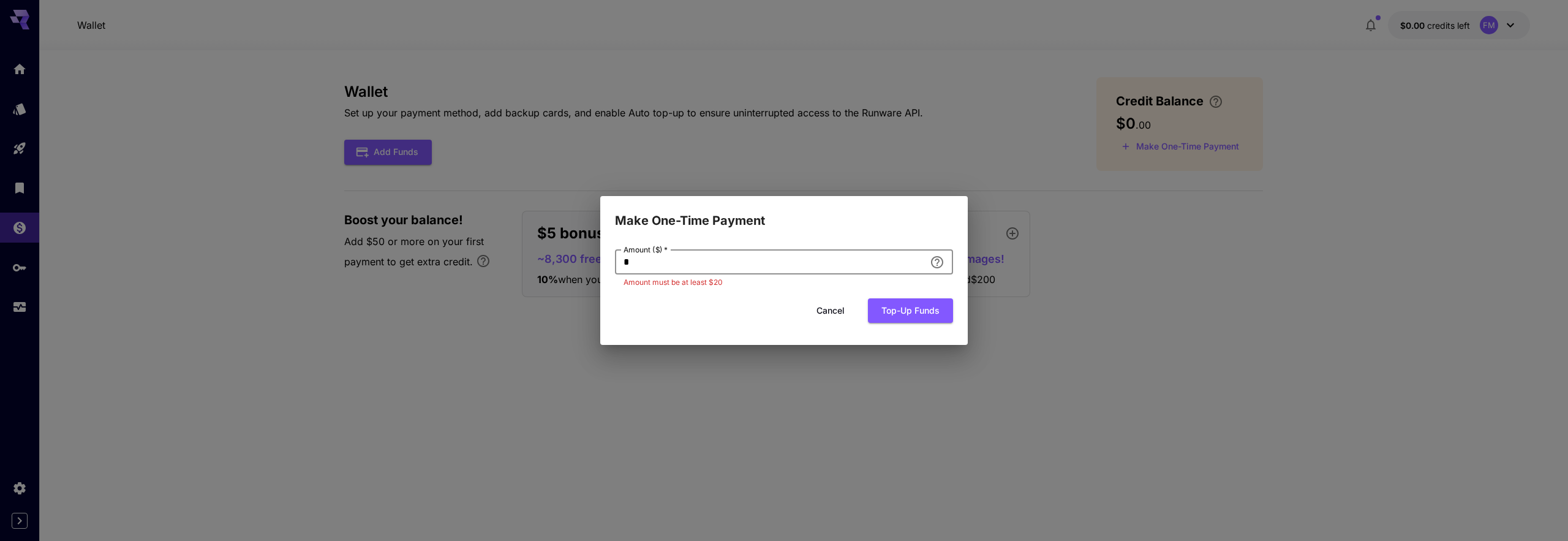
type input "*"
click at [868, 298] on button "Top-up funds" at bounding box center [910, 310] width 85 height 25
click at [1000, 350] on div "Make One-Time Payment Amount ($)   * * Amount ($)   * Amount must be at least $…" at bounding box center [784, 270] width 1568 height 541
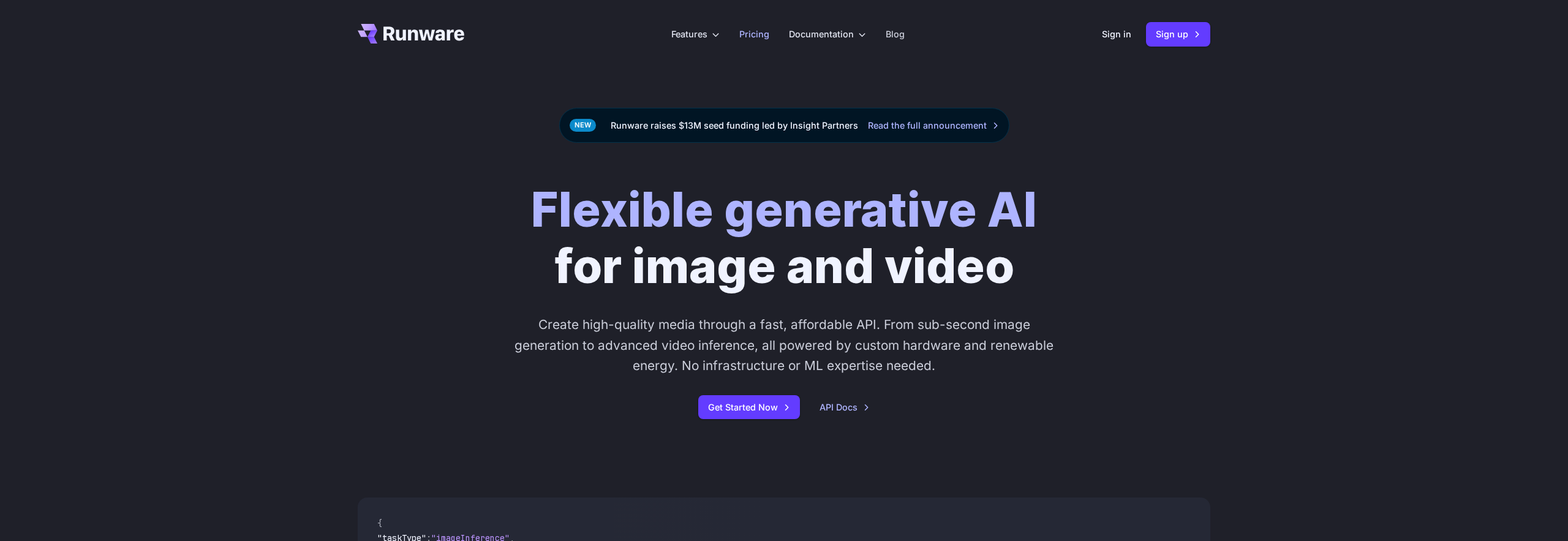
click at [764, 35] on link "Pricing" at bounding box center [754, 33] width 30 height 14
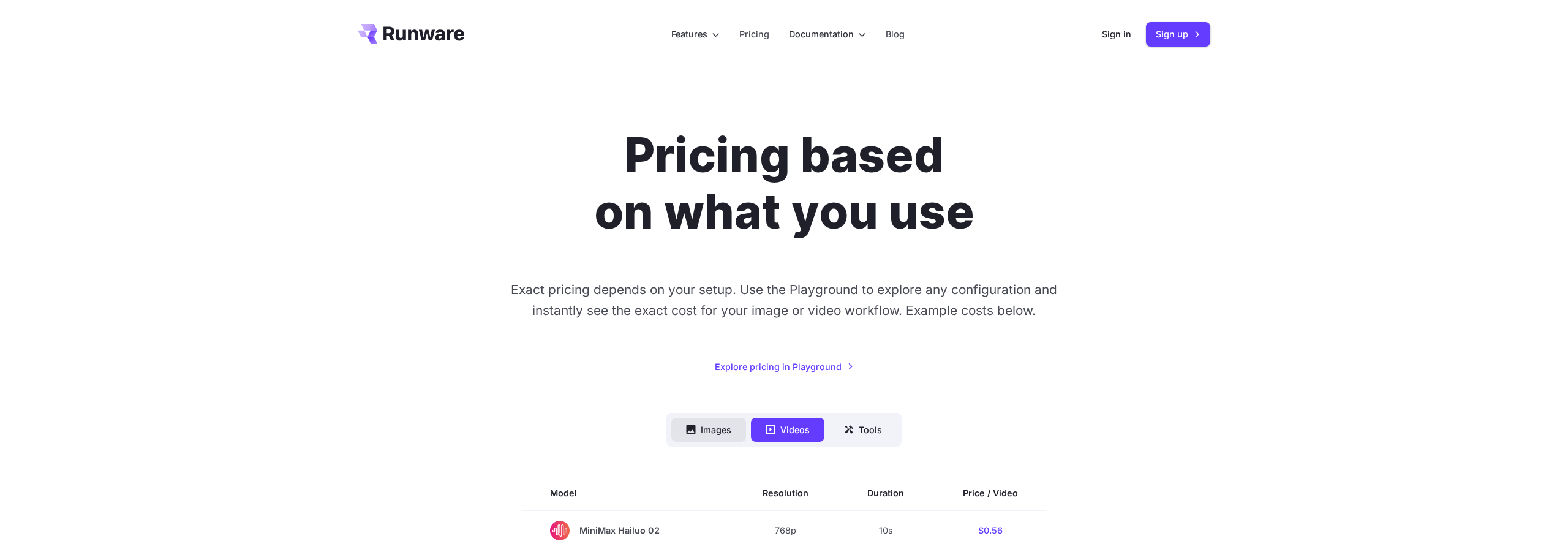
click at [702, 424] on button "Images" at bounding box center [708, 430] width 75 height 24
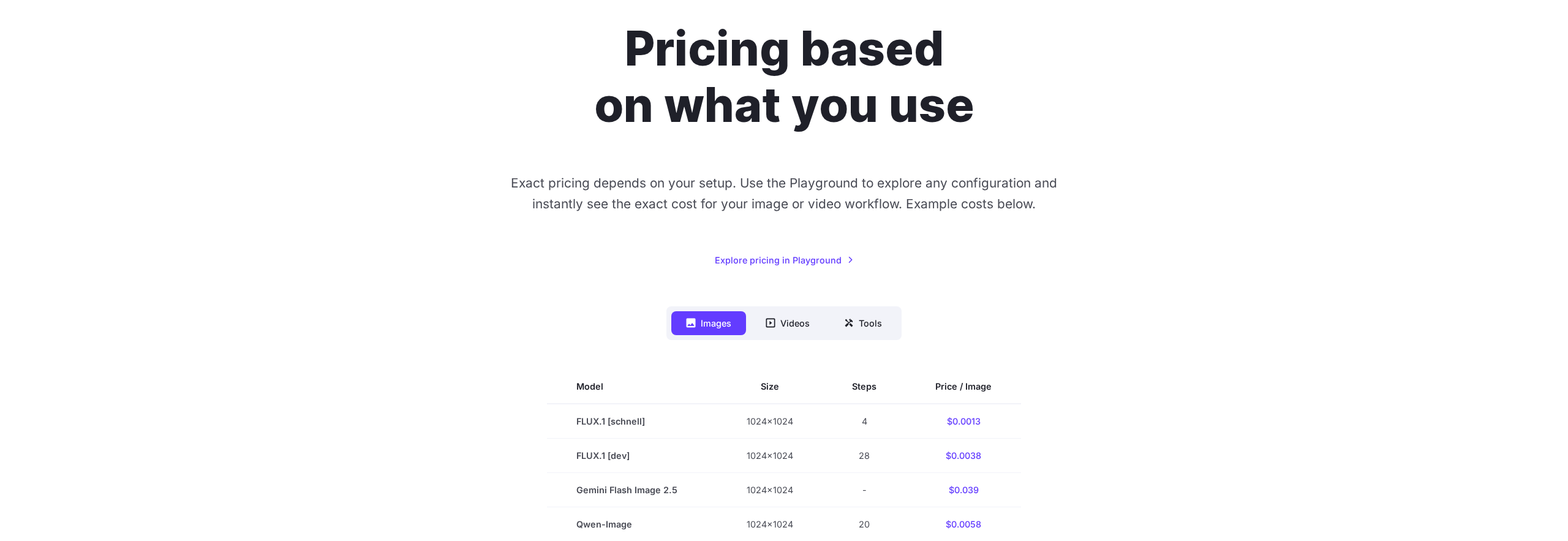
scroll to position [223, 0]
